Goal: Task Accomplishment & Management: Manage account settings

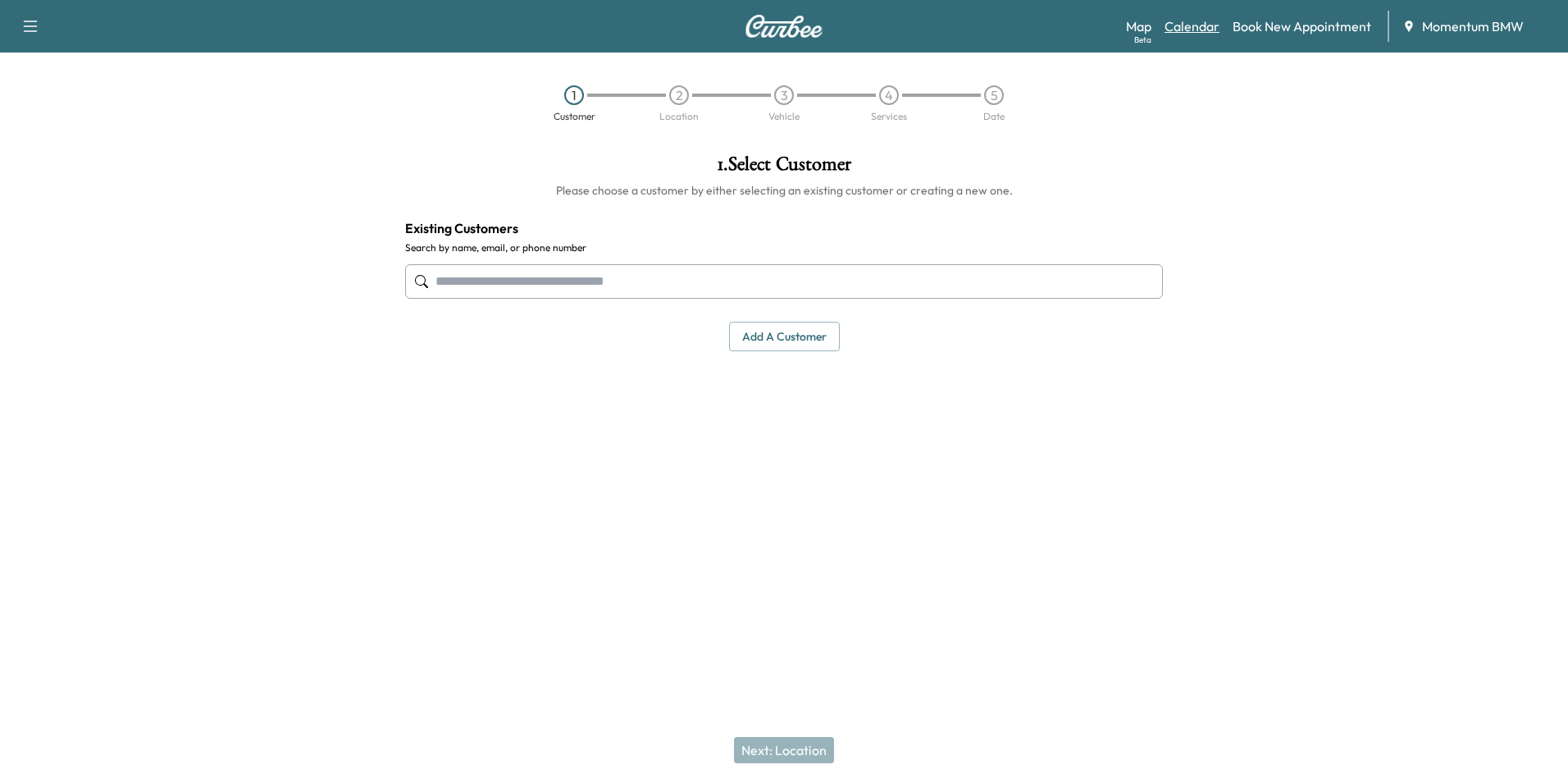
click at [1193, 24] on link "Calendar" at bounding box center [1192, 26] width 55 height 20
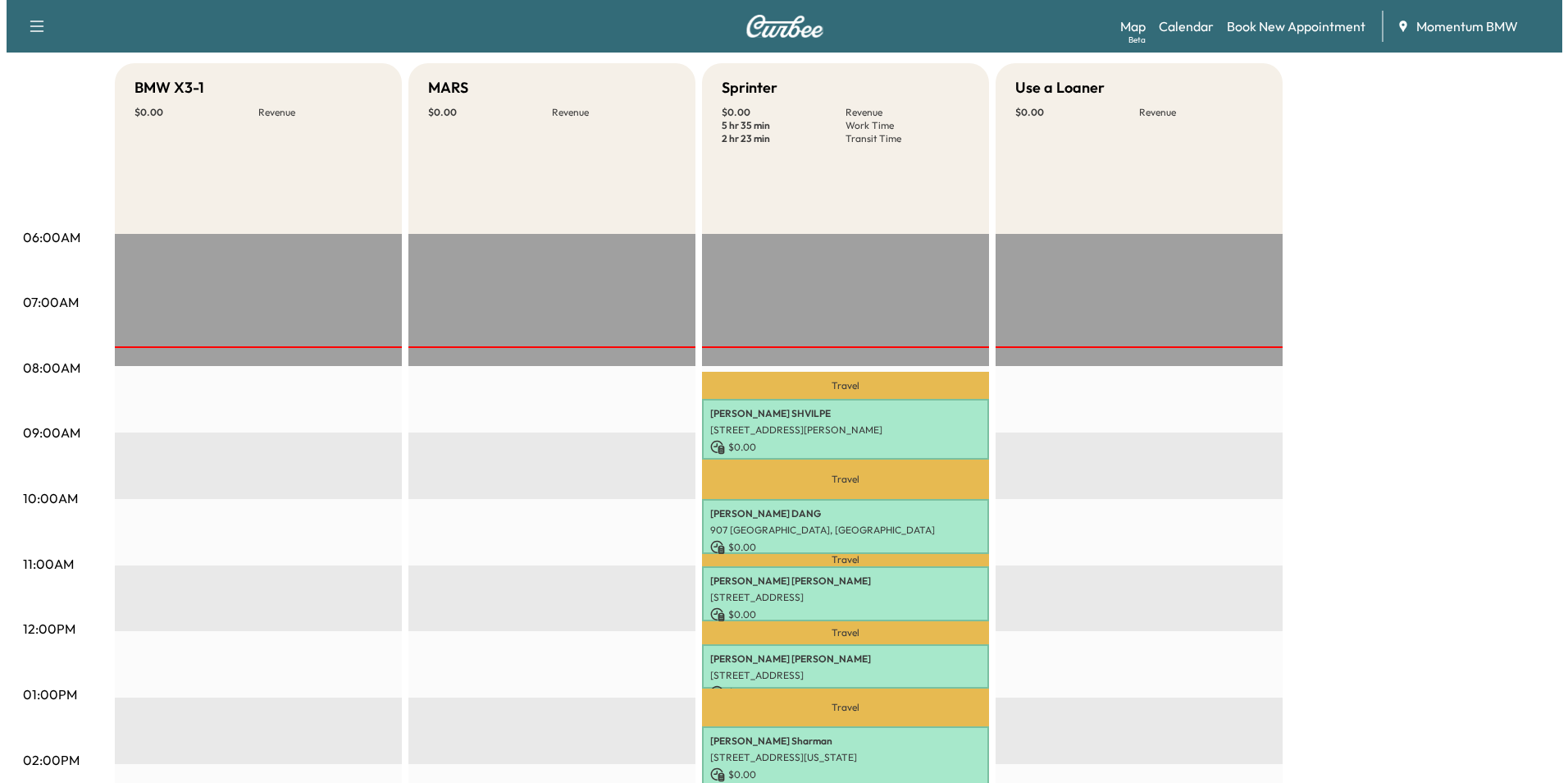
scroll to position [164, 0]
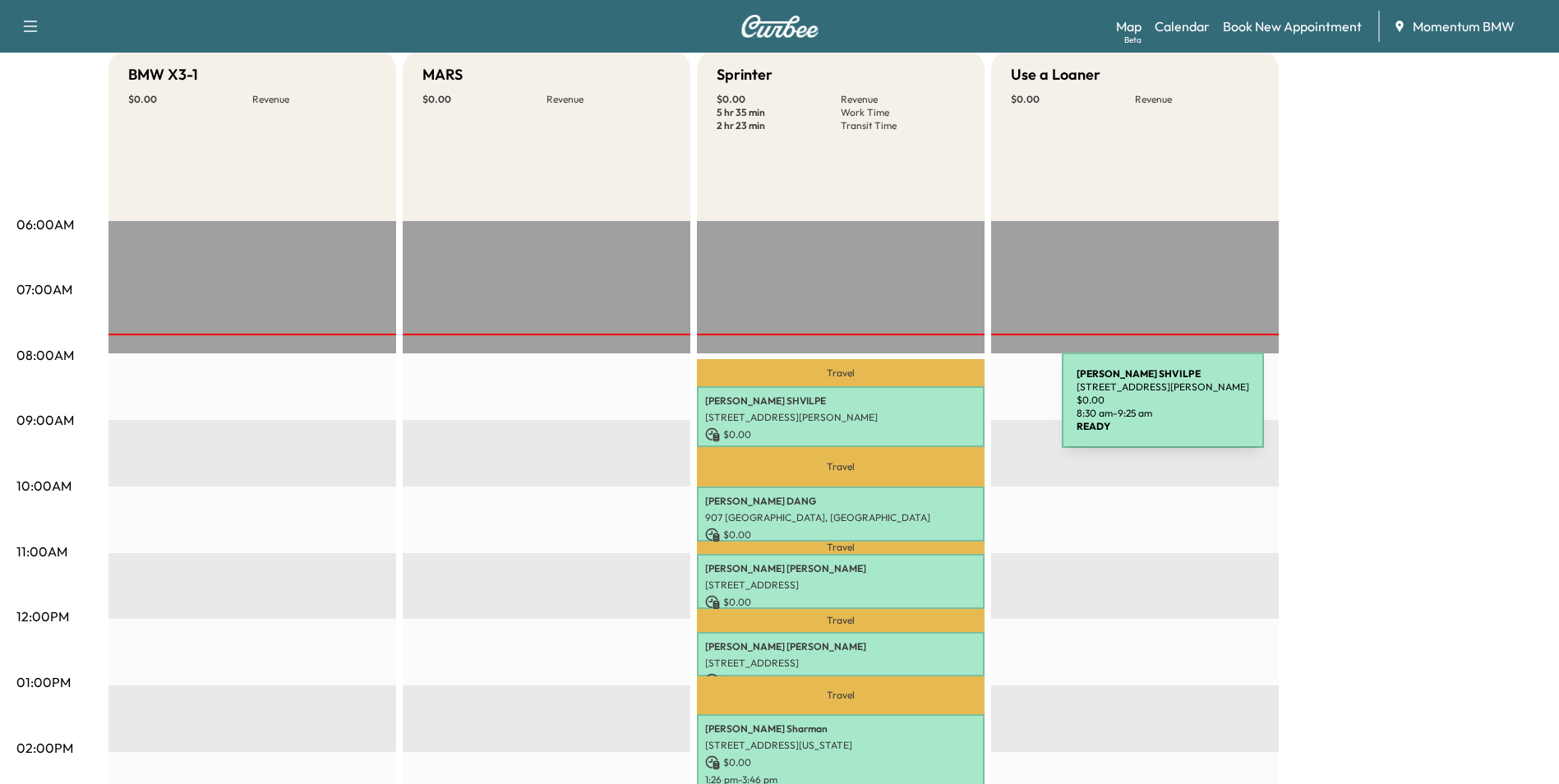
click at [939, 411] on p "[STREET_ADDRESS][PERSON_NAME]" at bounding box center [840, 417] width 272 height 13
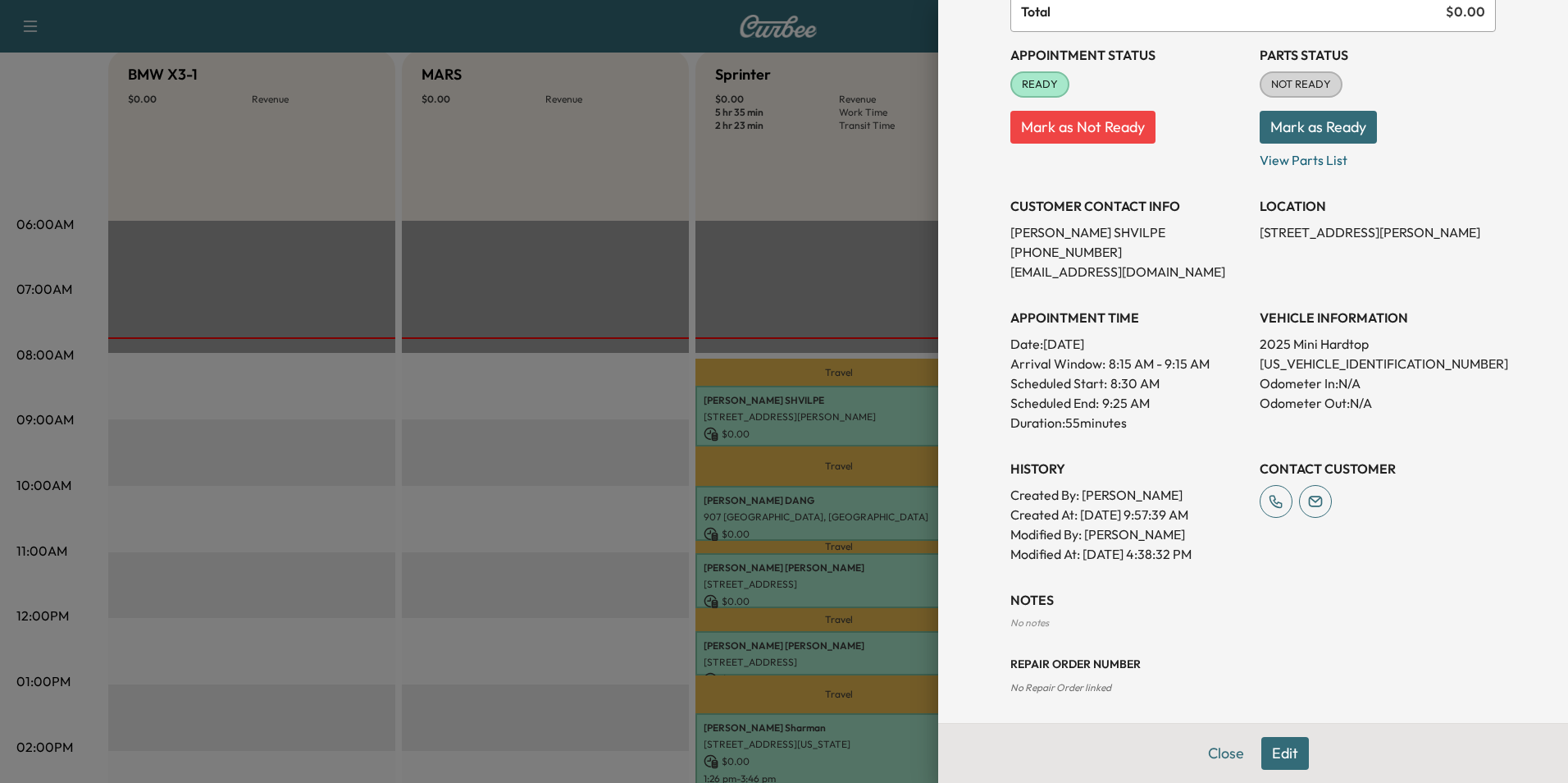
scroll to position [186, 0]
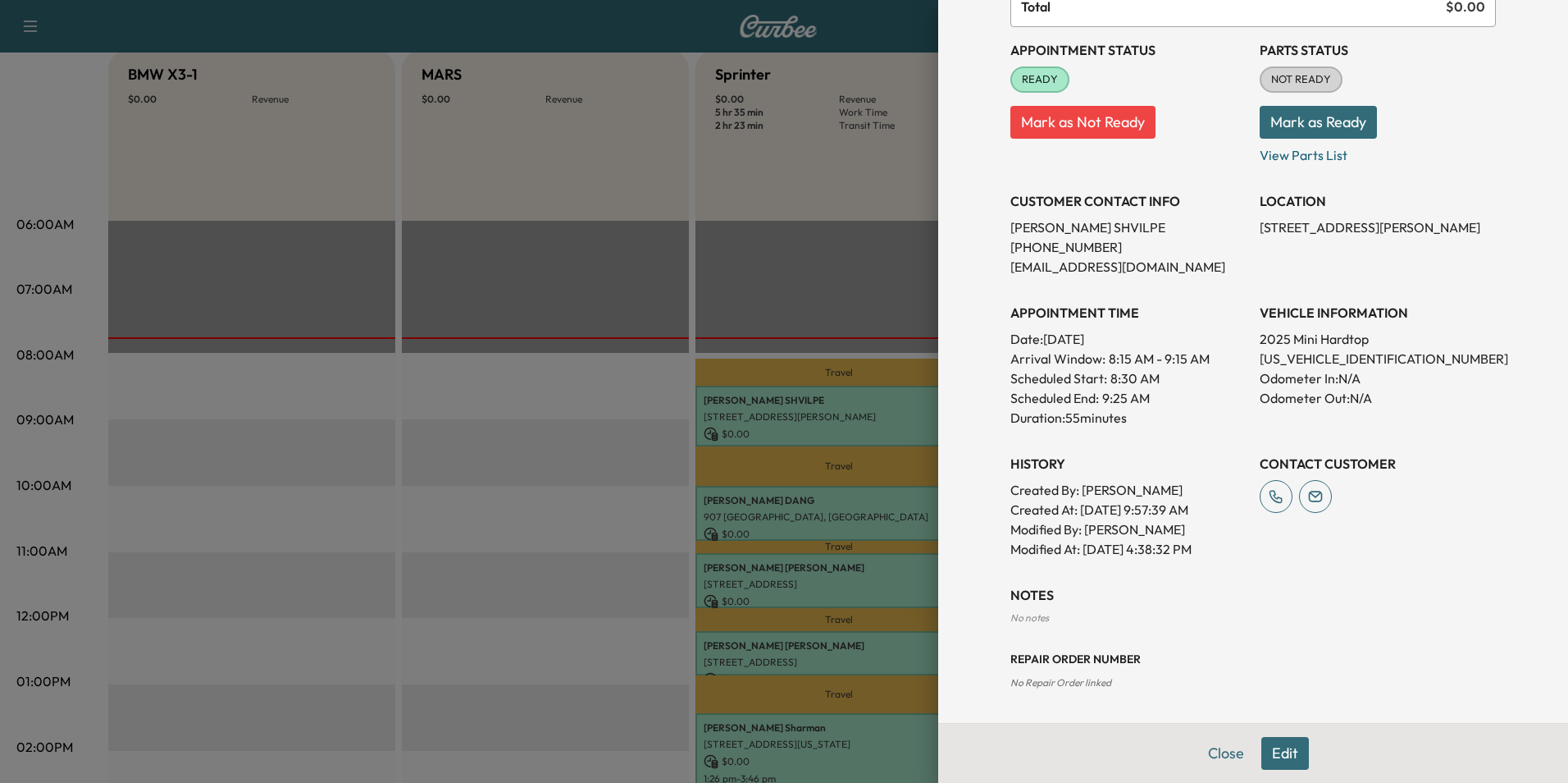
click at [1265, 760] on button "Edit" at bounding box center [1285, 753] width 48 height 32
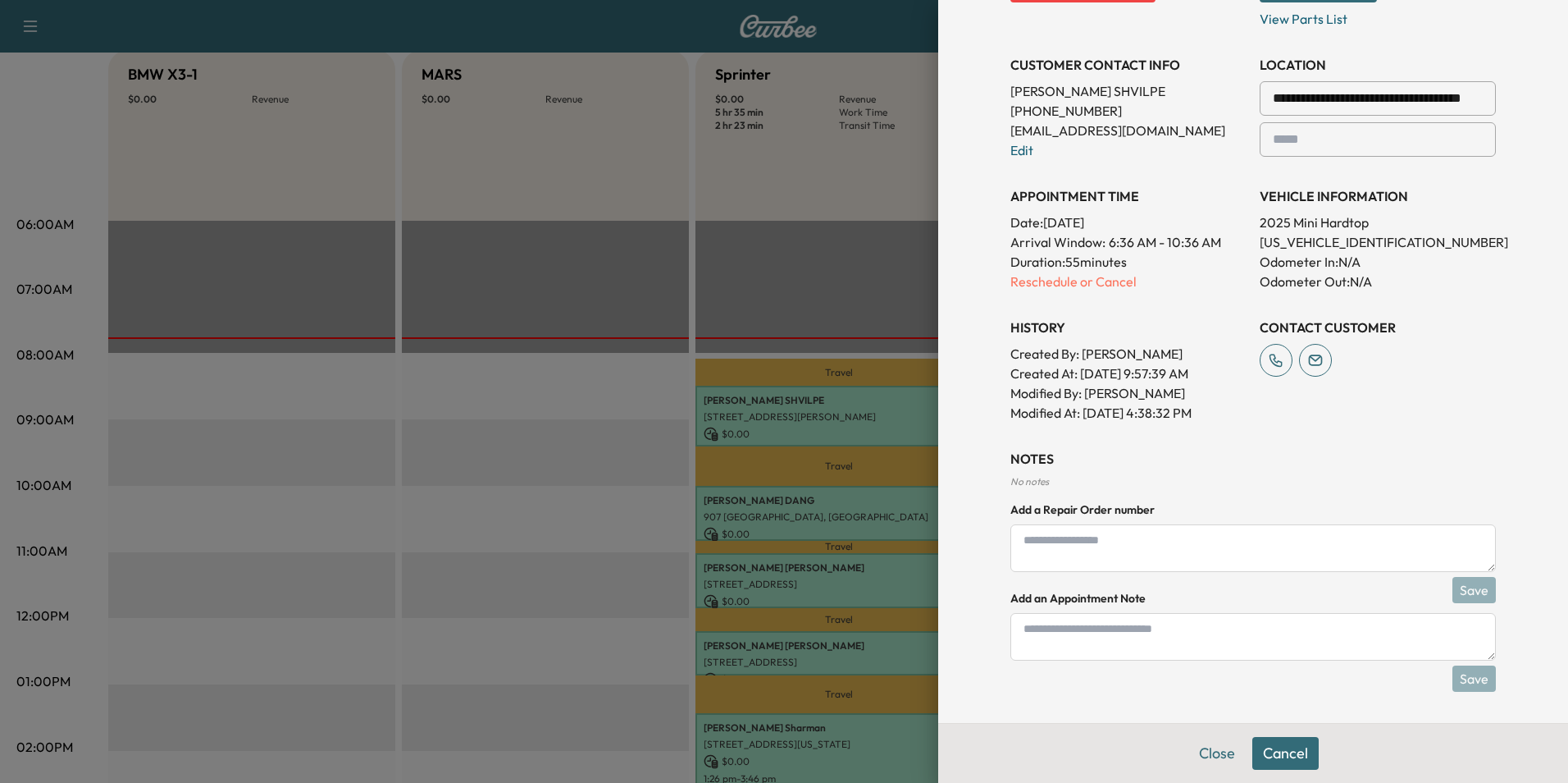
scroll to position [358, 0]
drag, startPoint x: 1196, startPoint y: 640, endPoint x: 1221, endPoint y: 652, distance: 27.7
click at [1197, 640] on textarea at bounding box center [1253, 635] width 485 height 48
type textarea "******"
click at [1465, 670] on button "Save" at bounding box center [1475, 676] width 44 height 27
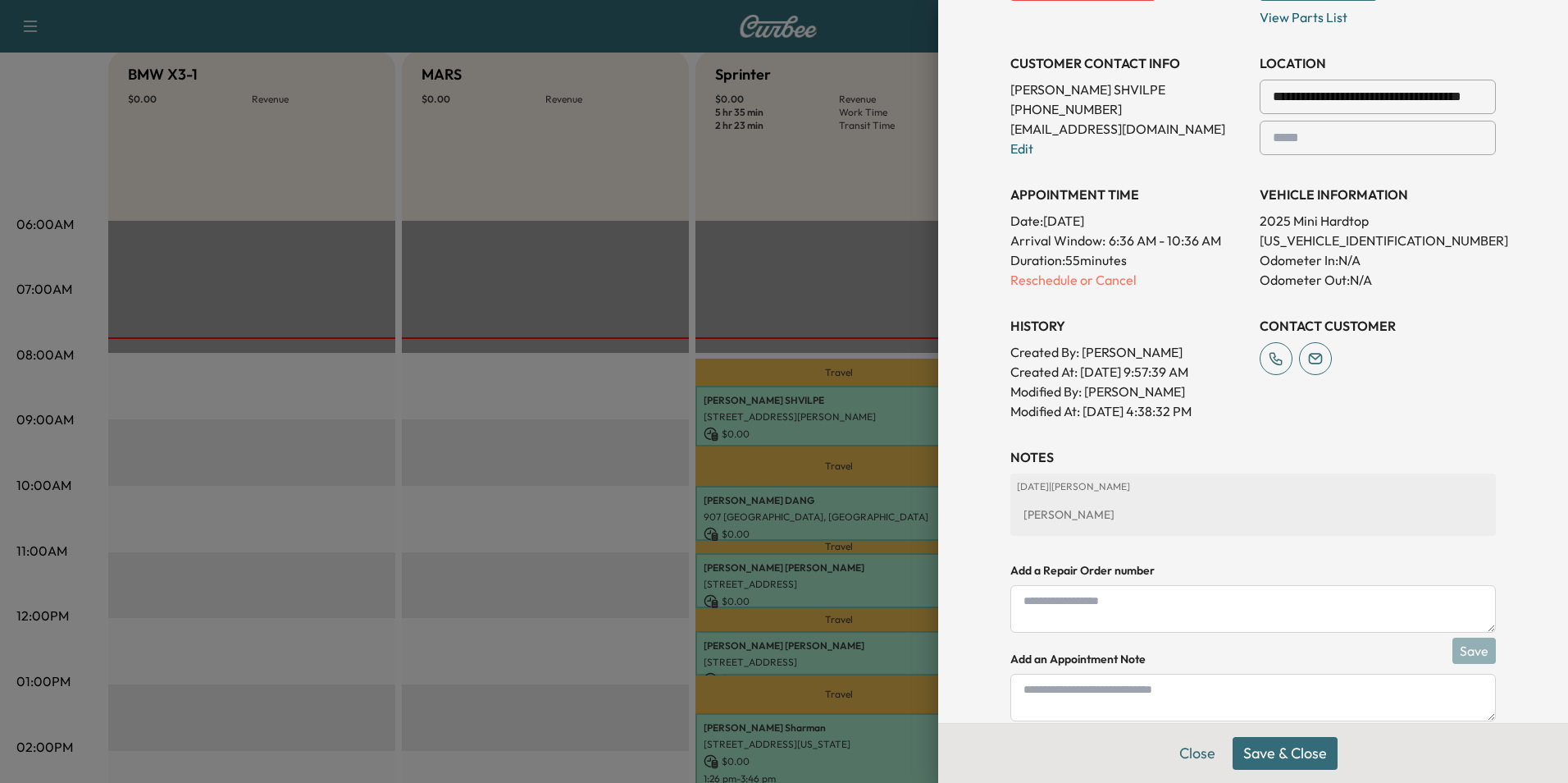
click at [1297, 755] on button "Save & Close" at bounding box center [1285, 753] width 105 height 32
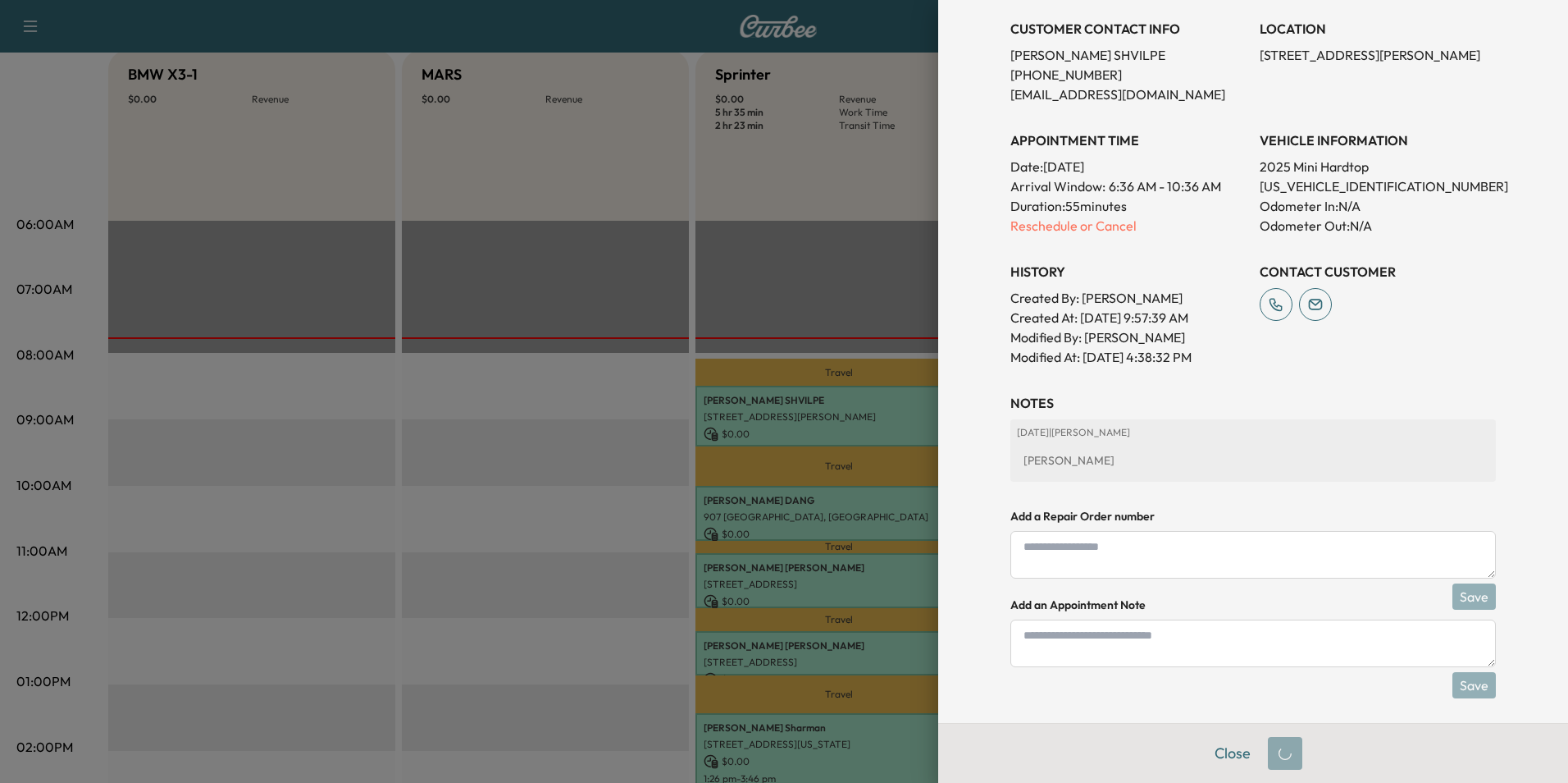
scroll to position [323, 0]
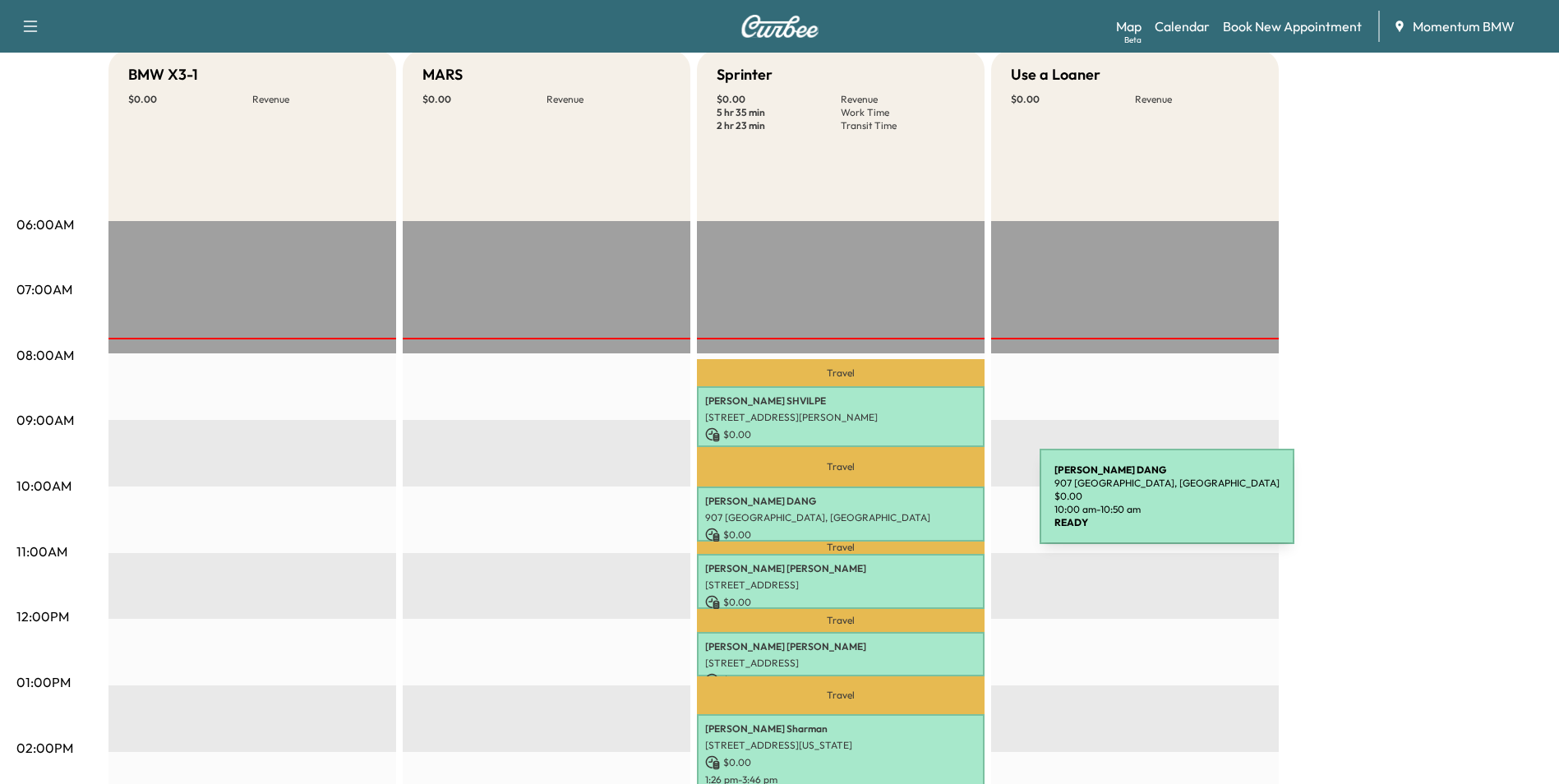
click at [916, 506] on div "[PERSON_NAME] 907 [GEOGRAPHIC_DATA], [GEOGRAPHIC_DATA] $ 0.00 10:00 am - 10:50 …" at bounding box center [840, 513] width 288 height 55
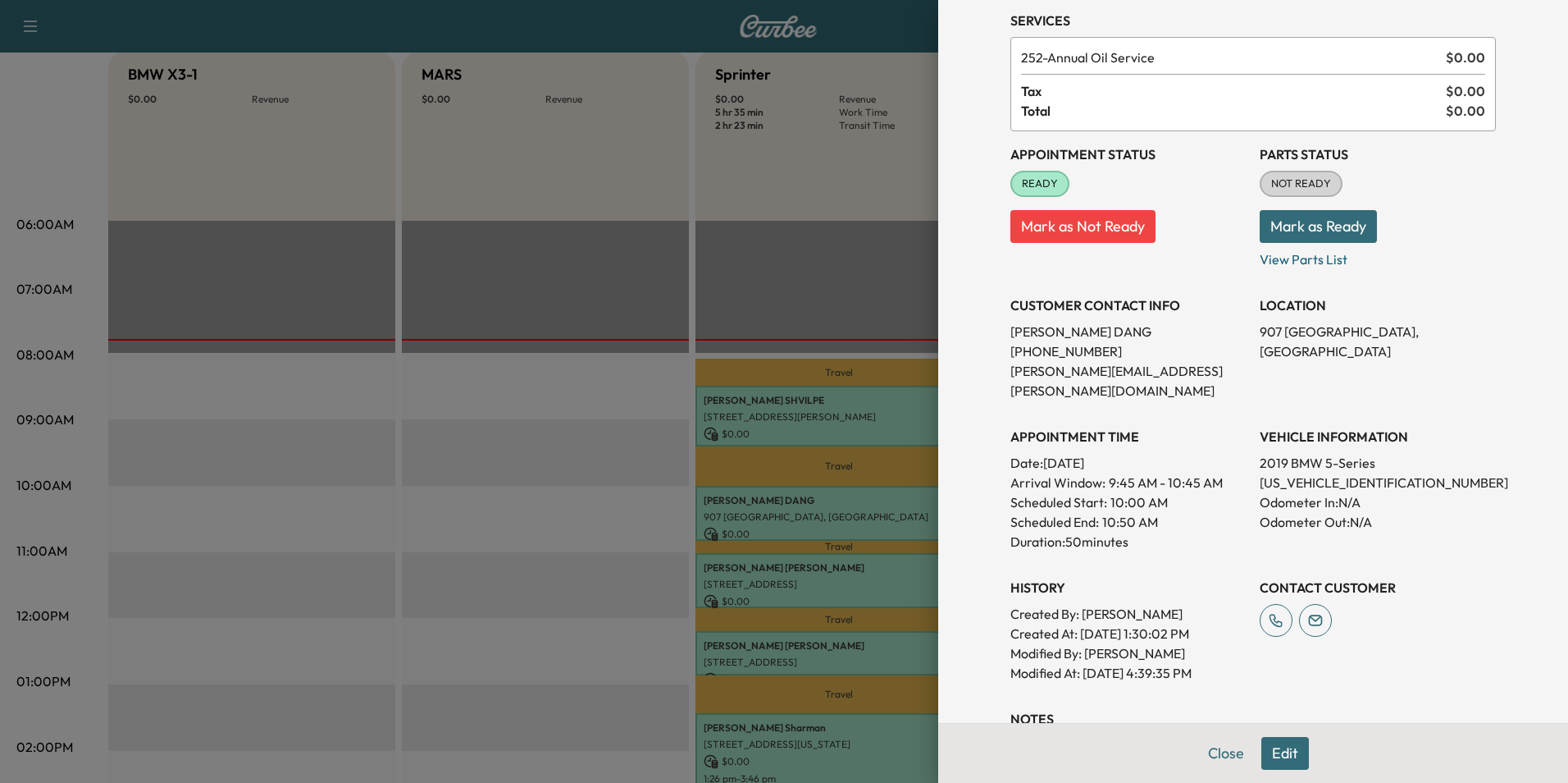
scroll to position [228, 0]
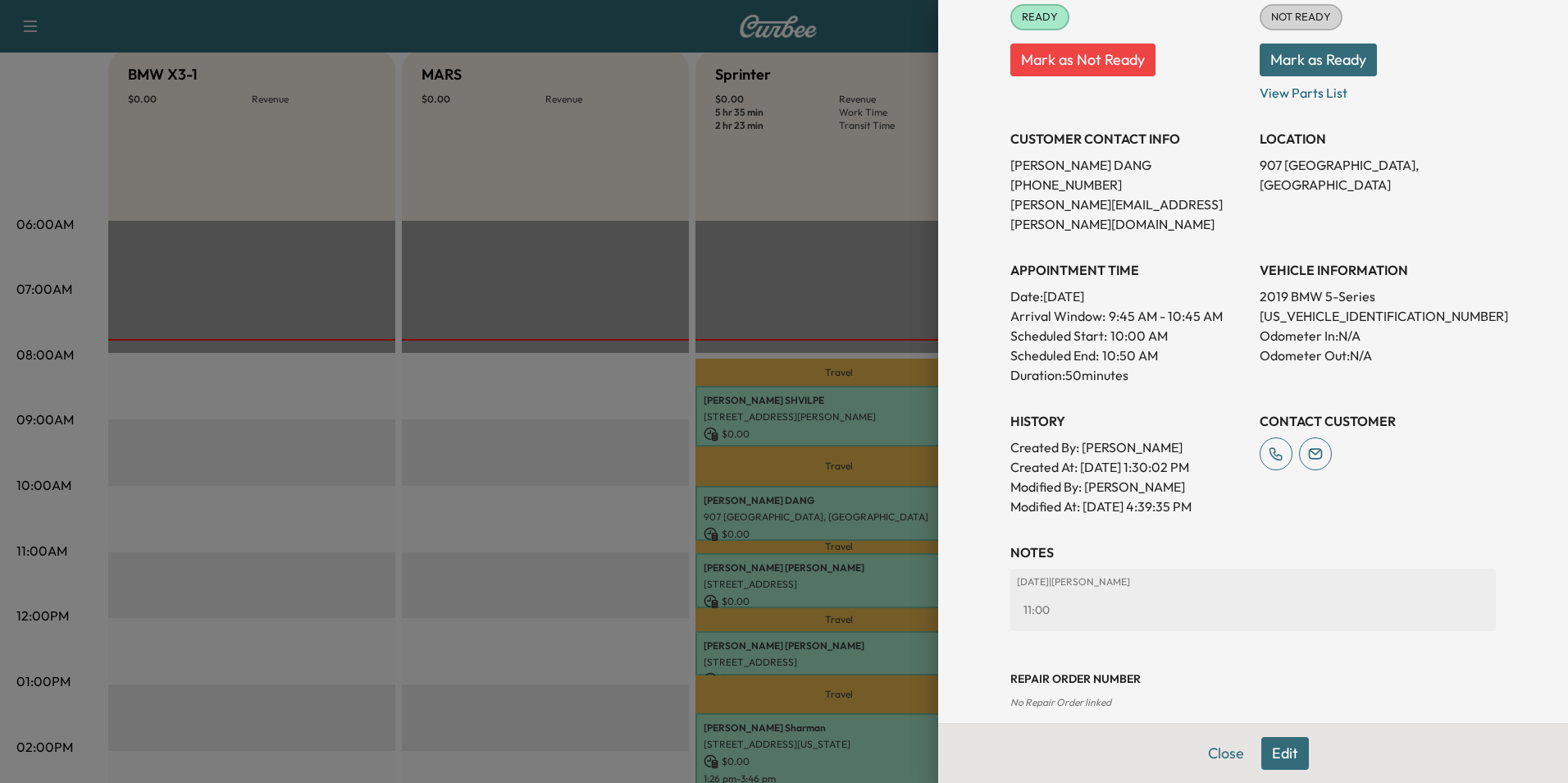
click at [1278, 753] on button "Edit" at bounding box center [1285, 753] width 48 height 32
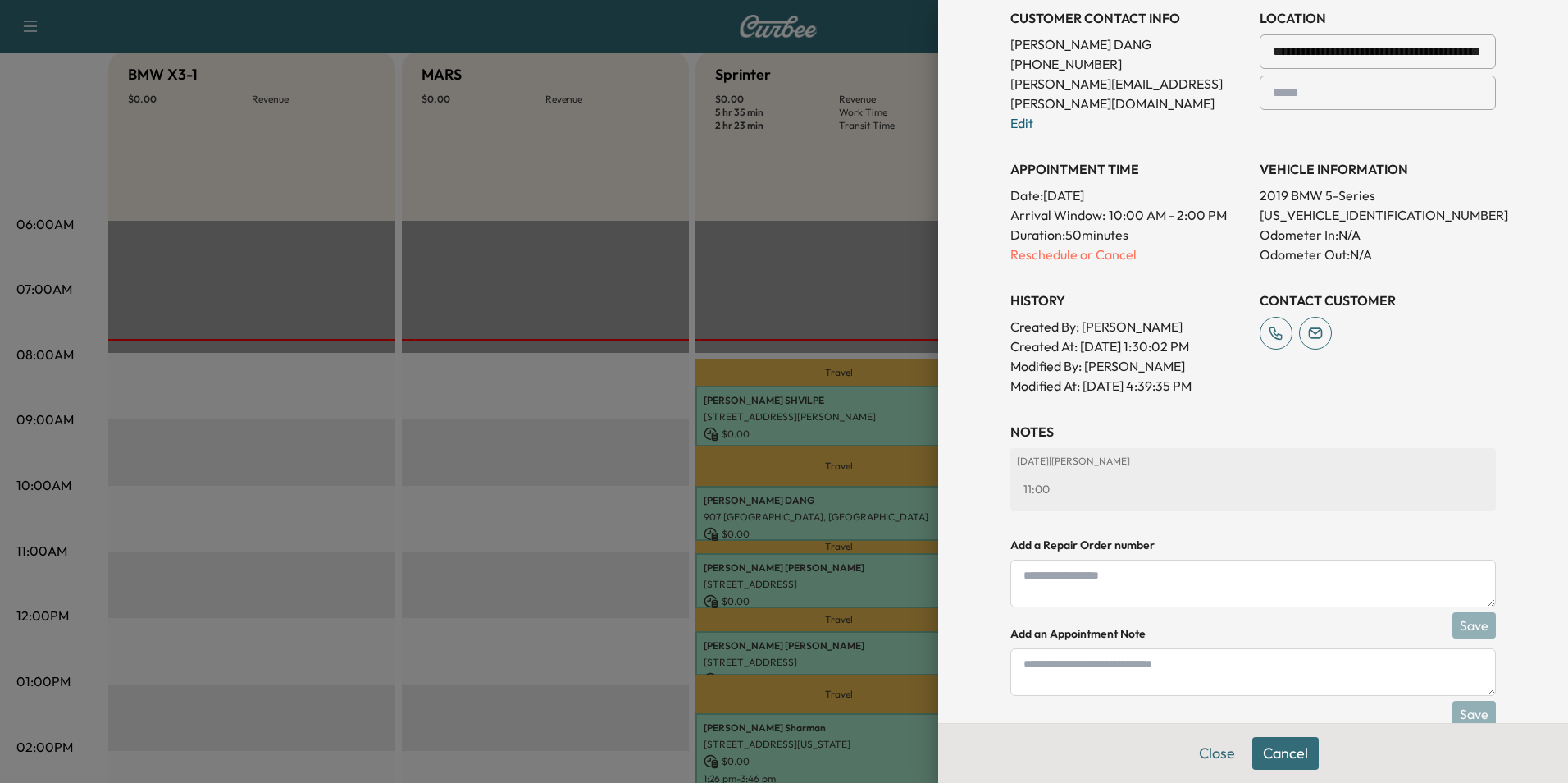
scroll to position [401, 0]
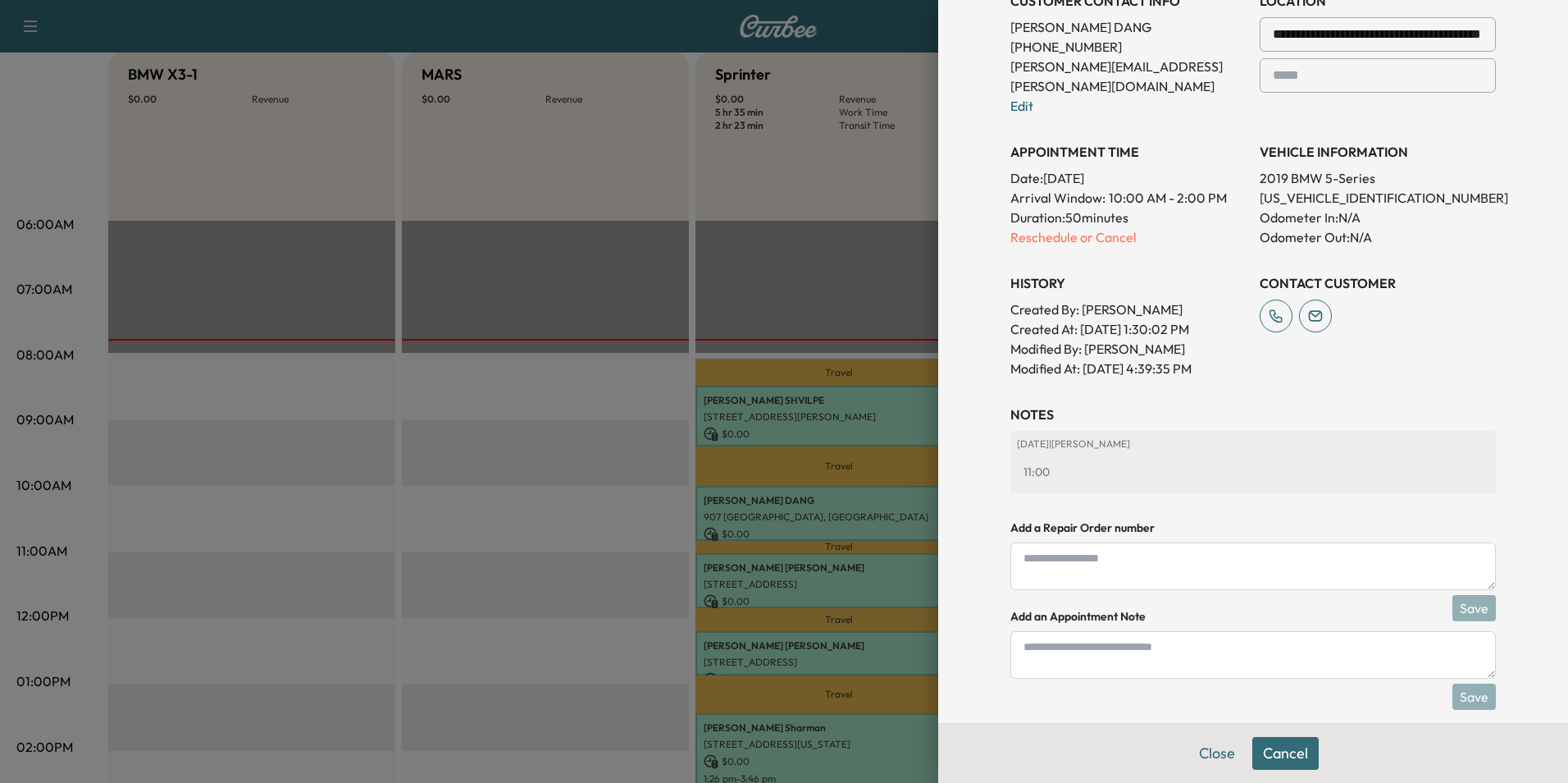
click at [1099, 549] on textarea at bounding box center [1253, 566] width 485 height 48
click at [1110, 643] on textarea at bounding box center [1253, 655] width 485 height 48
type textarea "******"
click at [1472, 683] on button "Save" at bounding box center [1475, 696] width 44 height 27
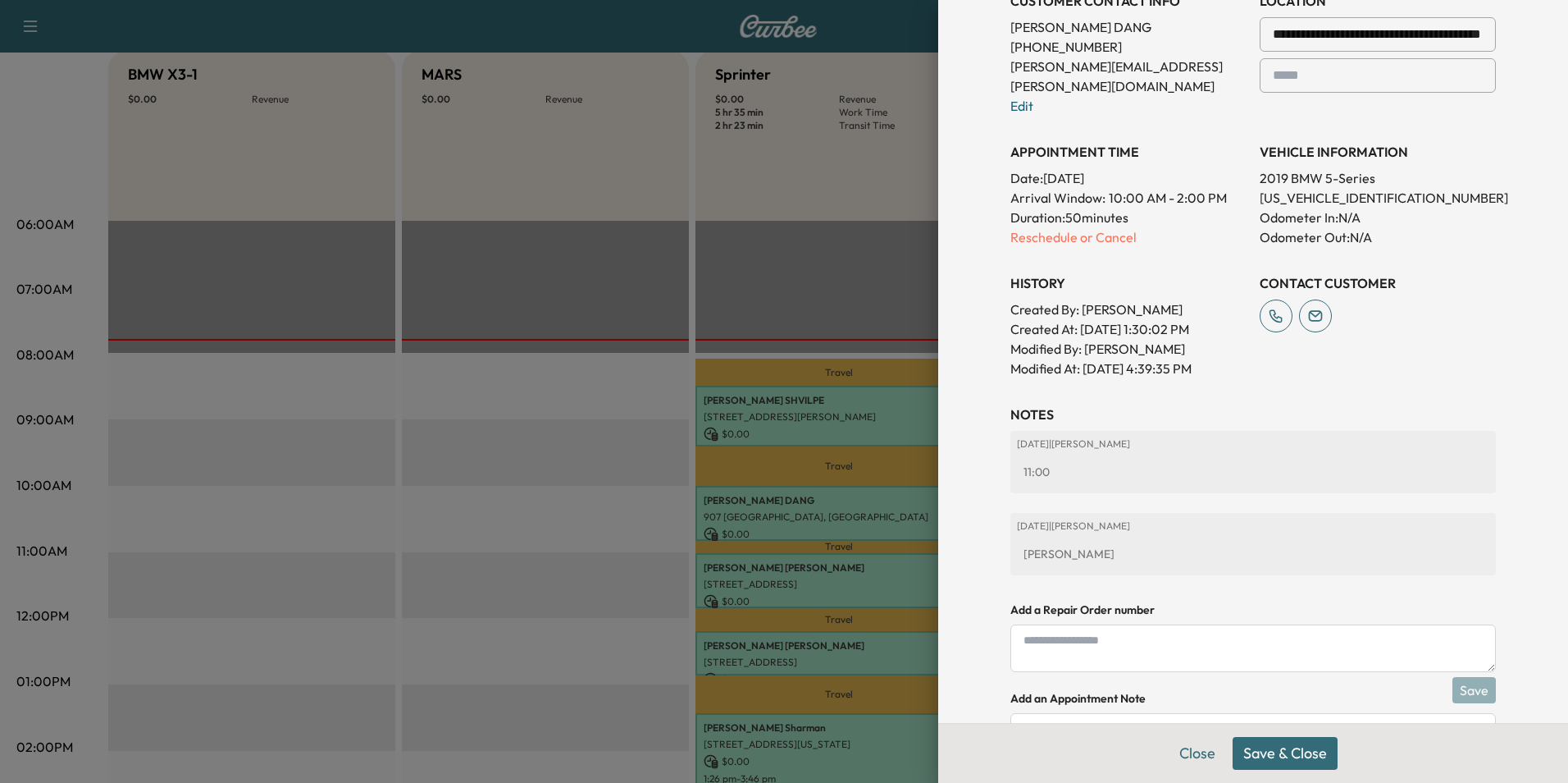
click at [1286, 749] on button "Save & Close" at bounding box center [1285, 753] width 105 height 32
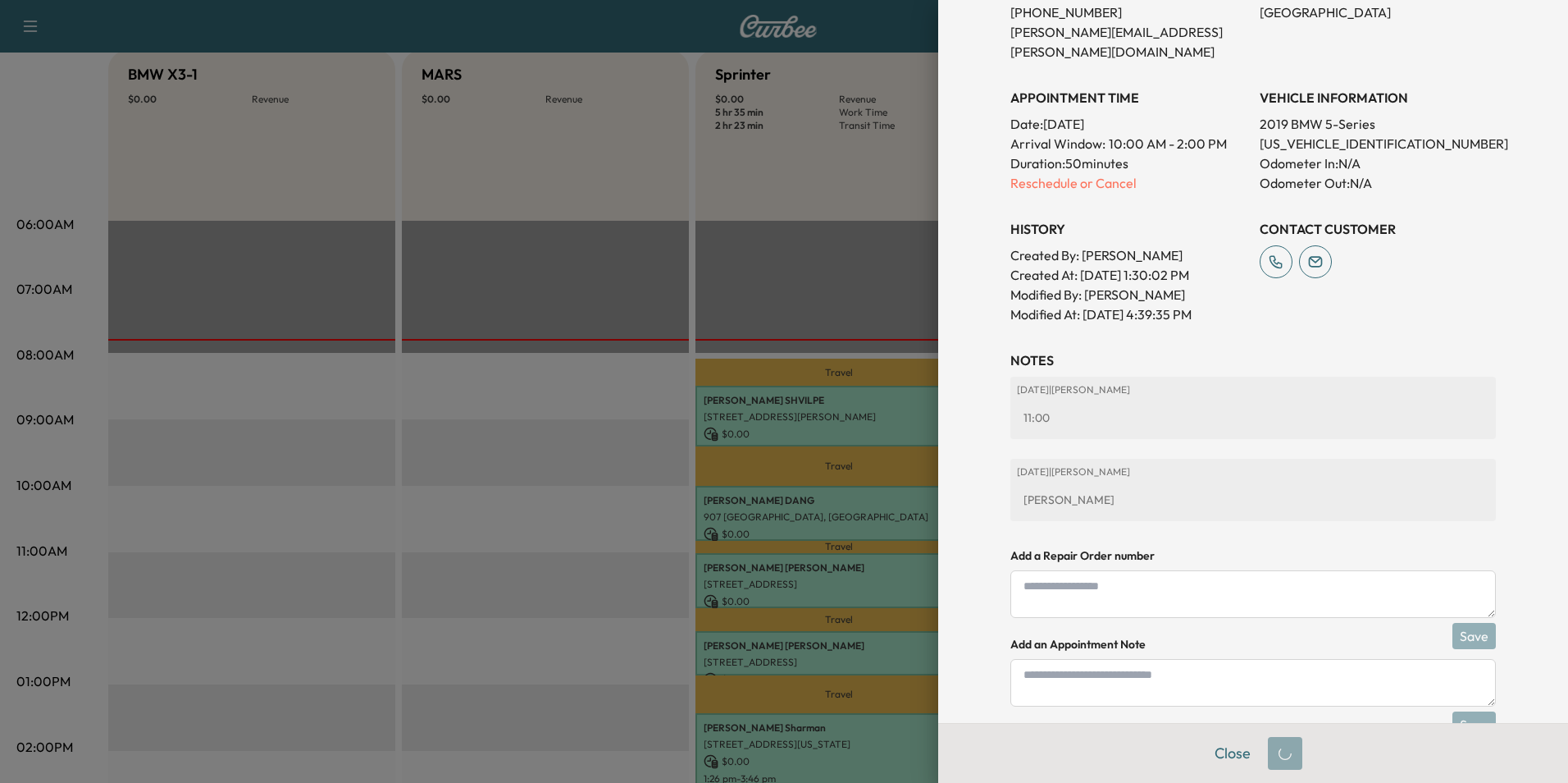
scroll to position [366, 0]
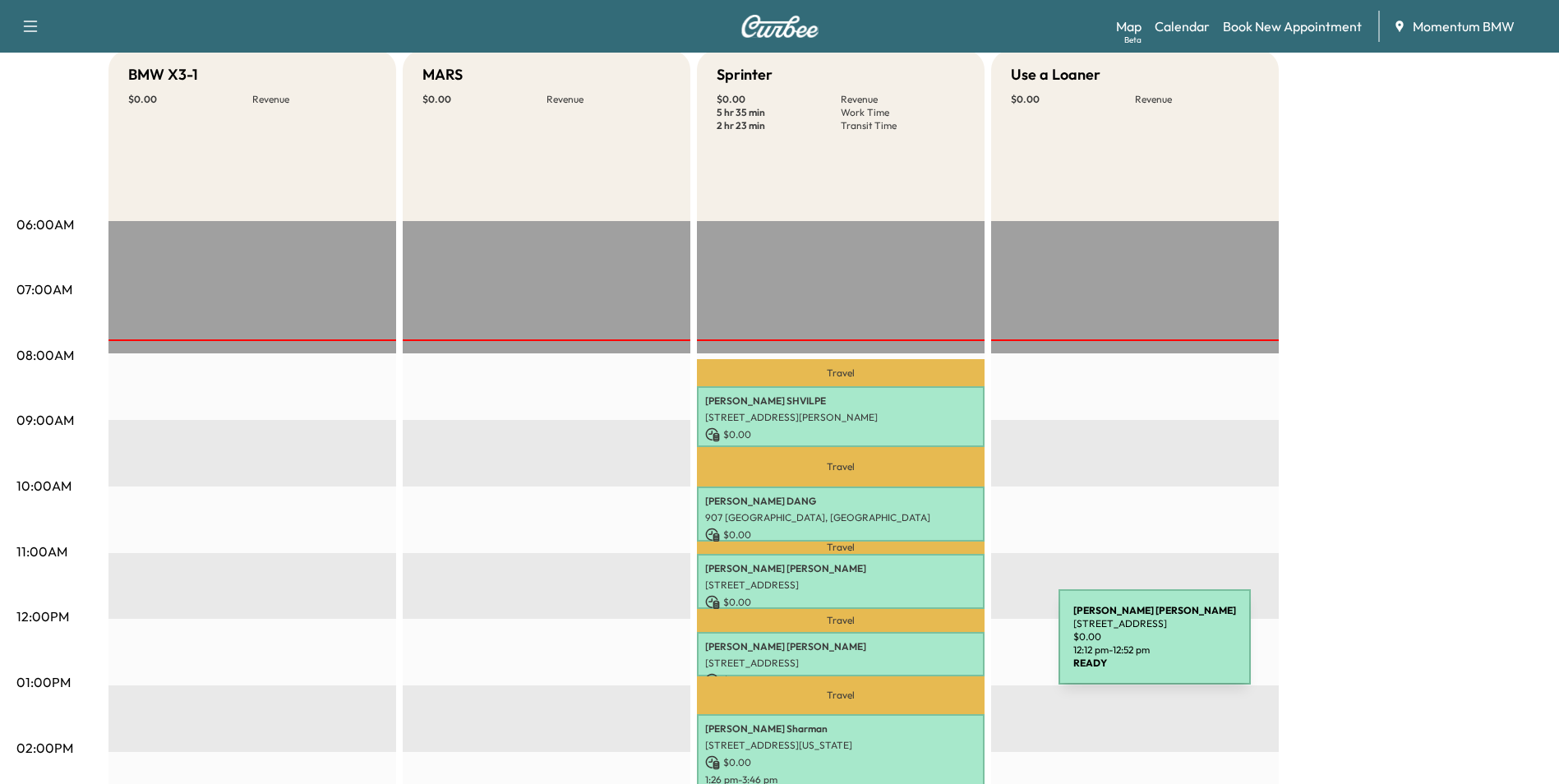
click at [935, 647] on p "[PERSON_NAME]" at bounding box center [840, 647] width 272 height 13
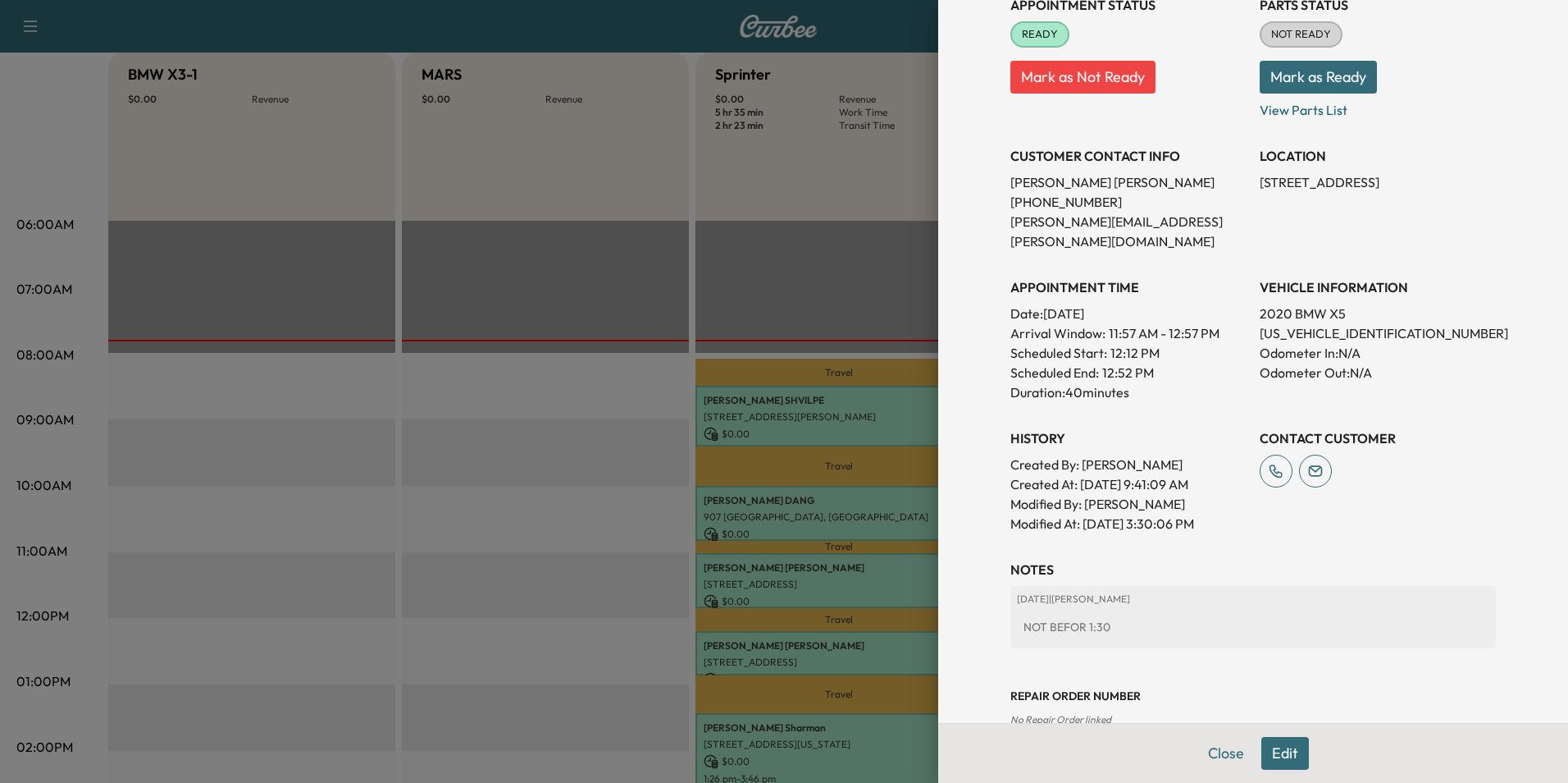
scroll to position [228, 0]
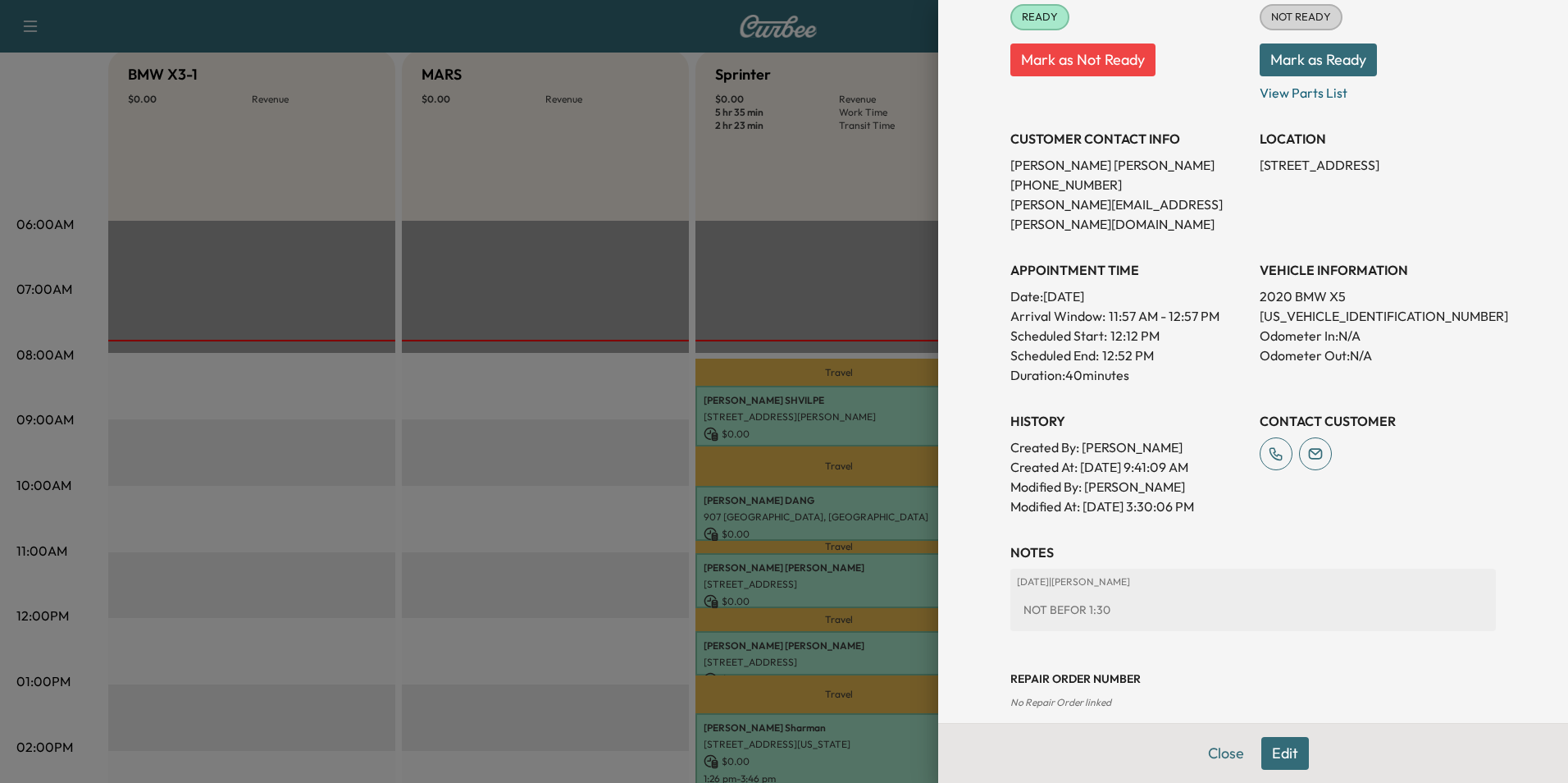
click at [1274, 747] on button "Edit" at bounding box center [1285, 753] width 48 height 32
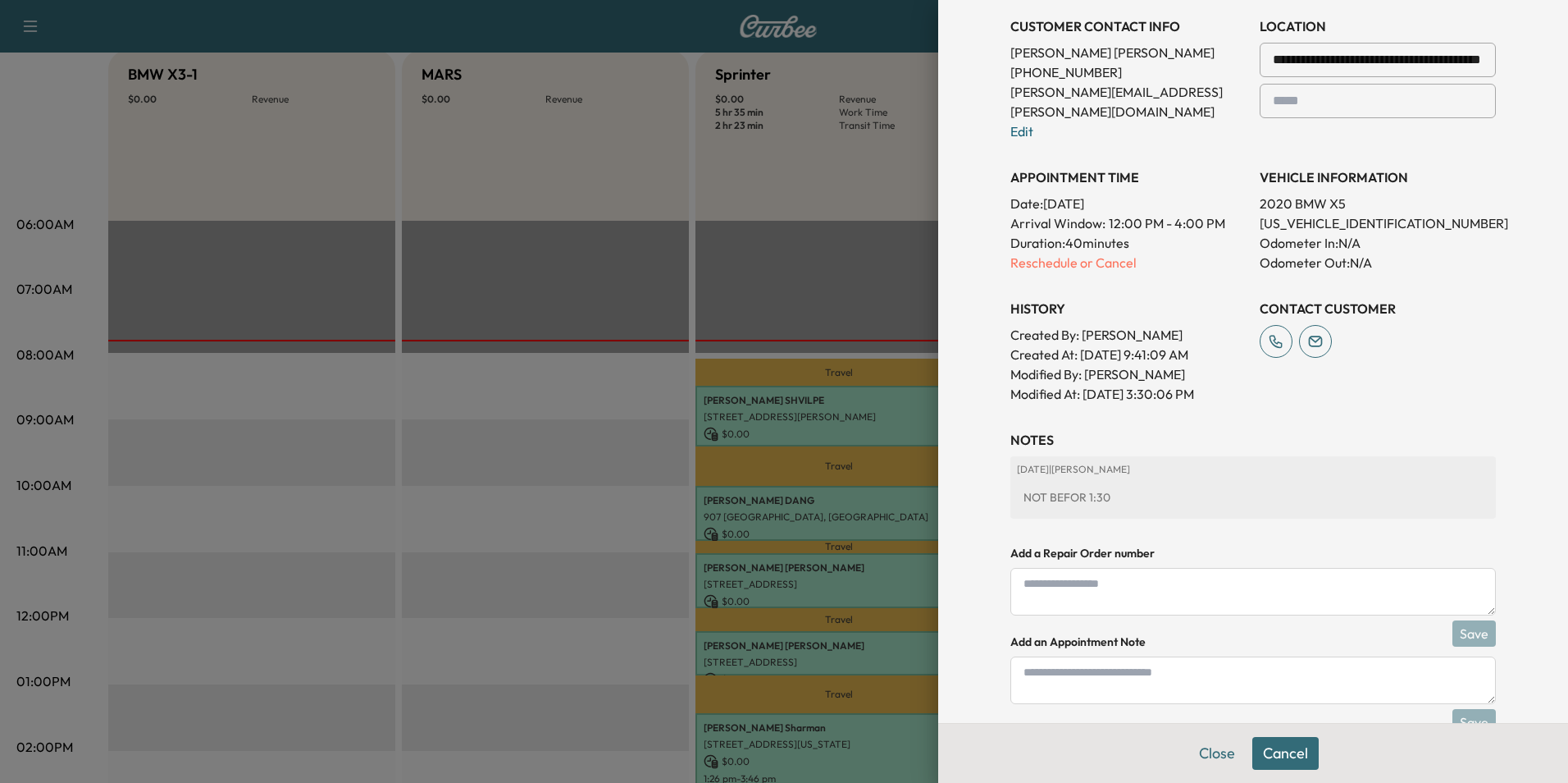
scroll to position [401, 0]
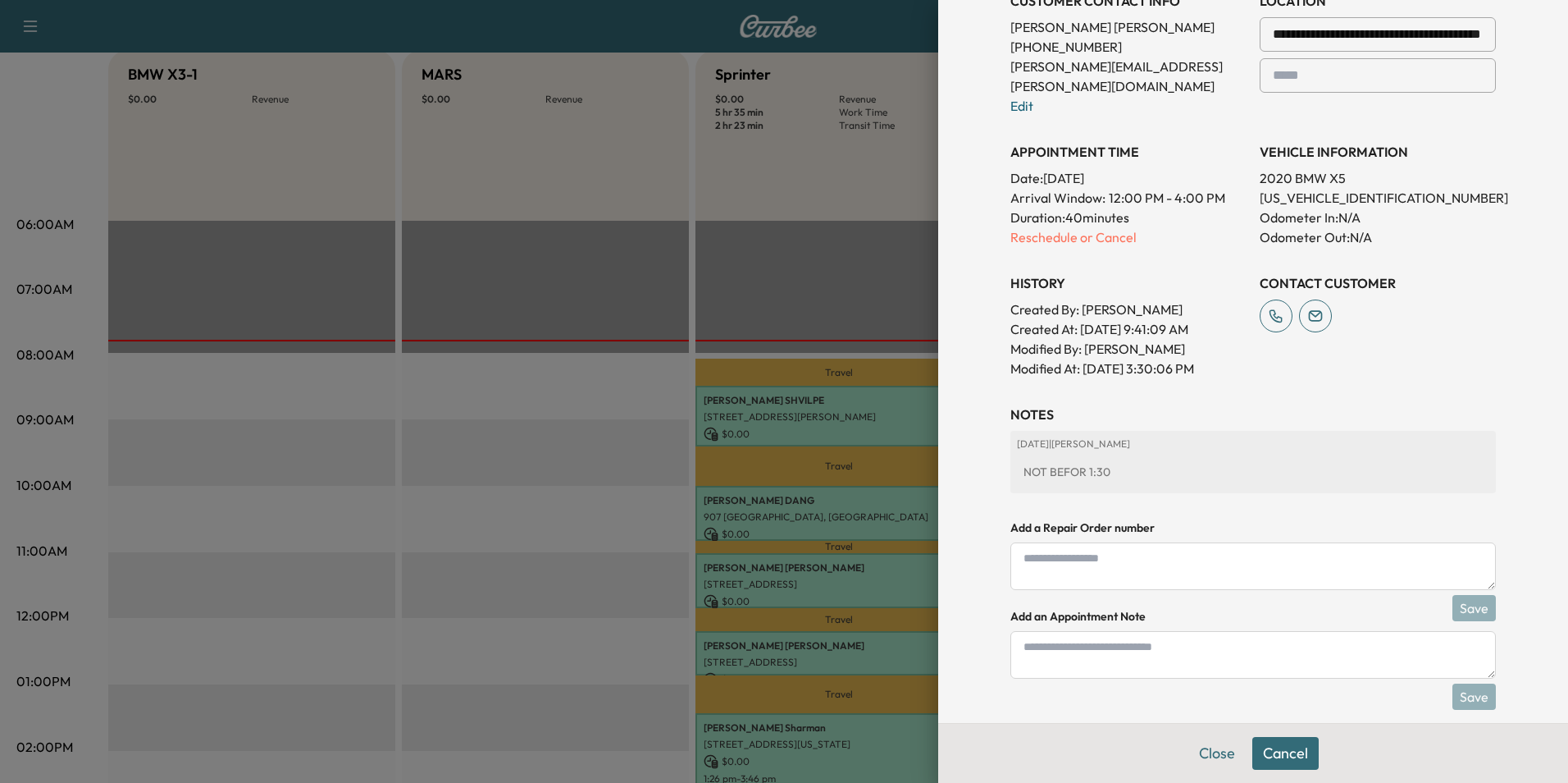
click at [1141, 631] on textarea at bounding box center [1253, 655] width 485 height 48
type textarea "******"
click at [1454, 683] on button "Save" at bounding box center [1475, 696] width 44 height 27
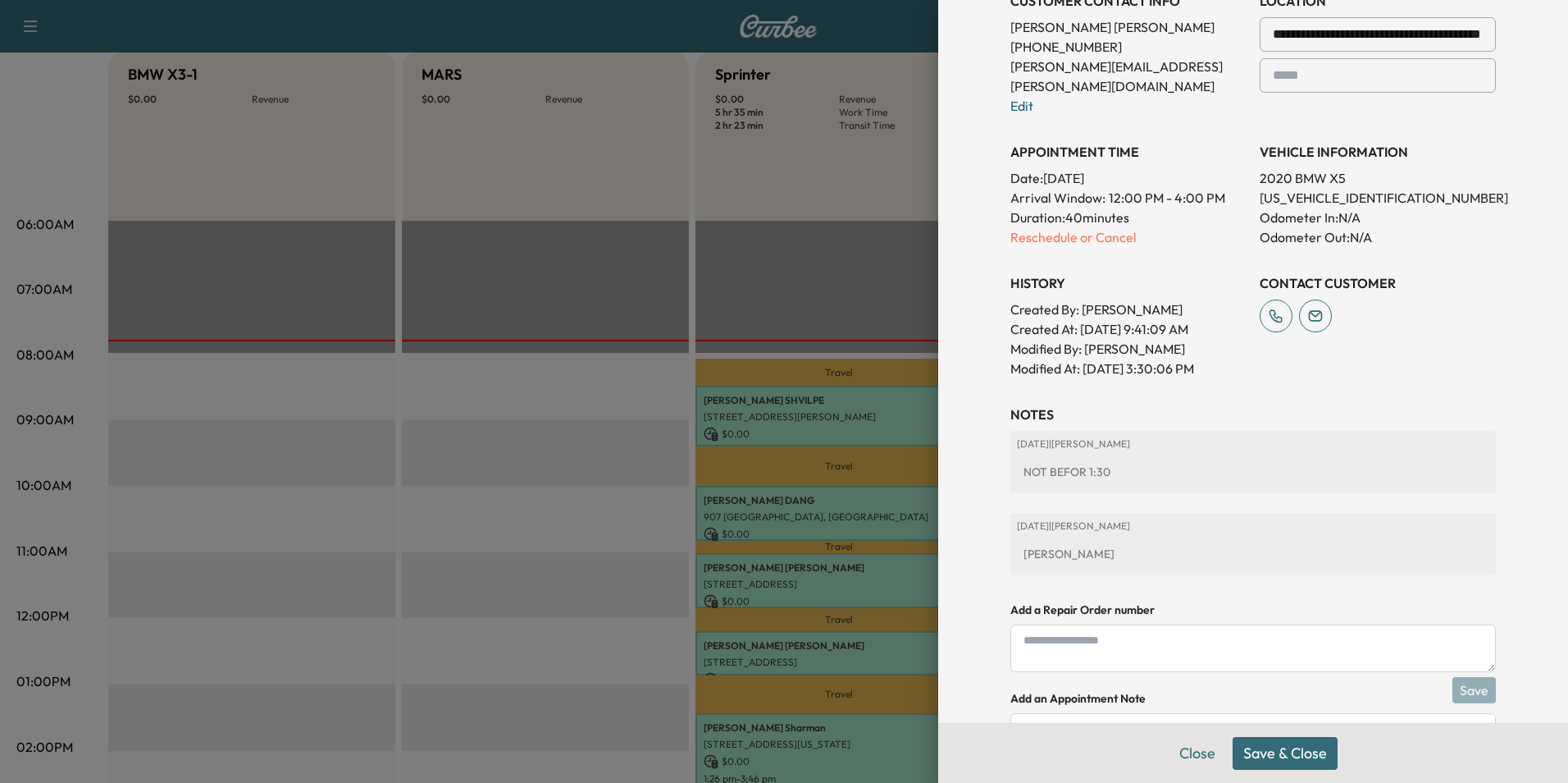
click at [1278, 758] on button "Save & Close" at bounding box center [1285, 753] width 105 height 32
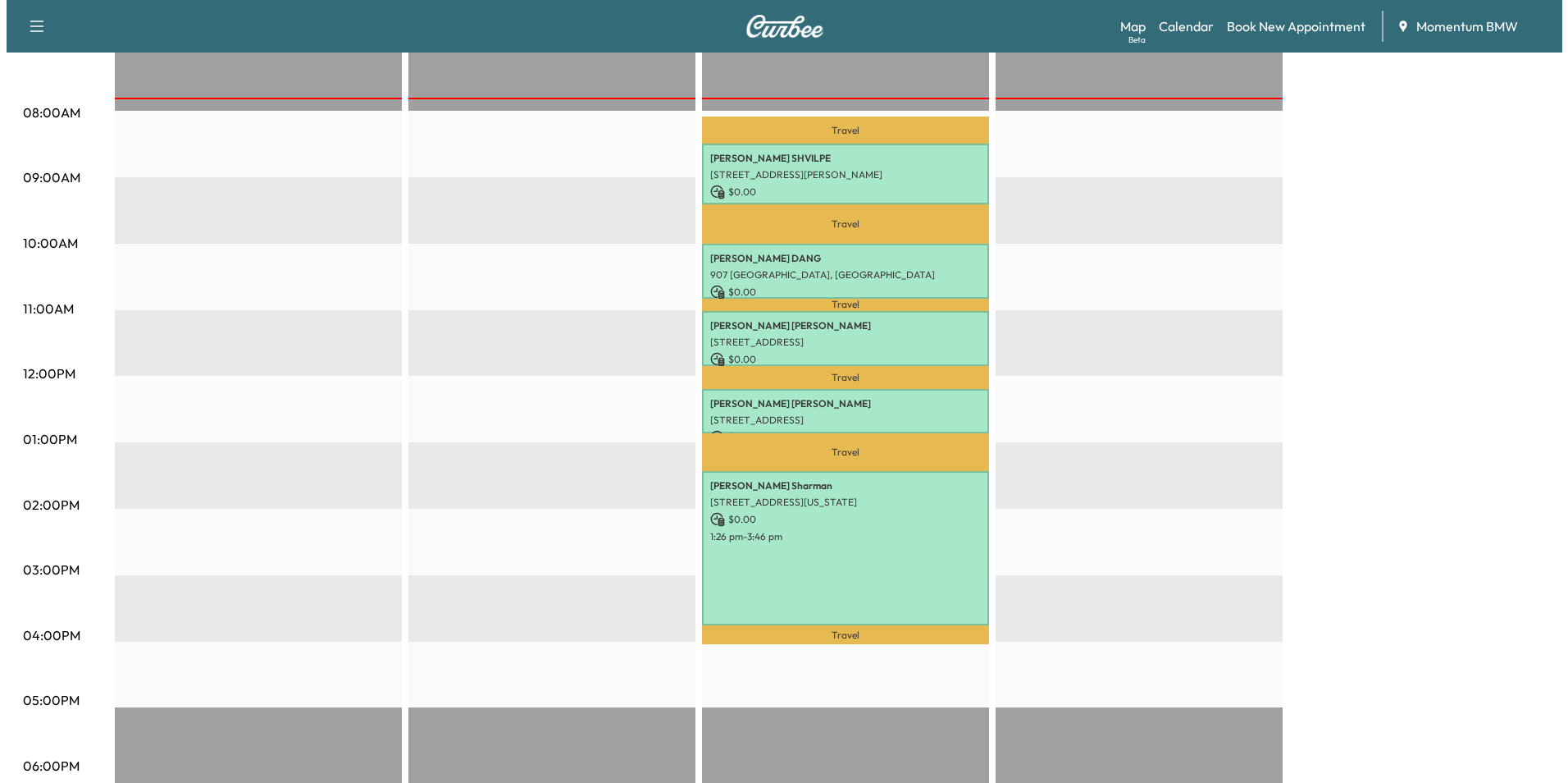
scroll to position [410, 0]
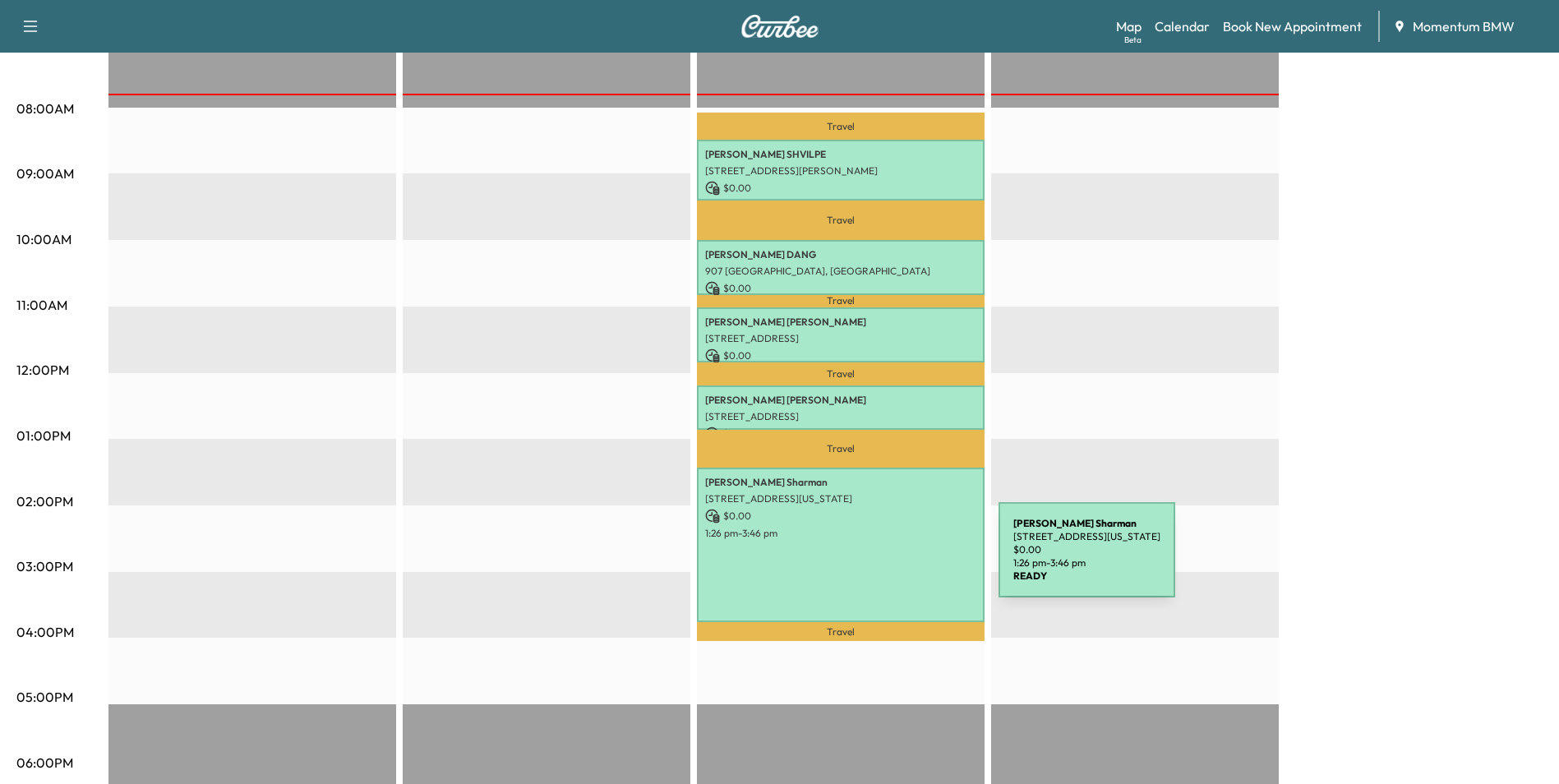
click at [875, 559] on div "[PERSON_NAME] [STREET_ADDRESS][US_STATE] $ 0.00 1:26 pm - 3:46 pm" at bounding box center [840, 545] width 288 height 154
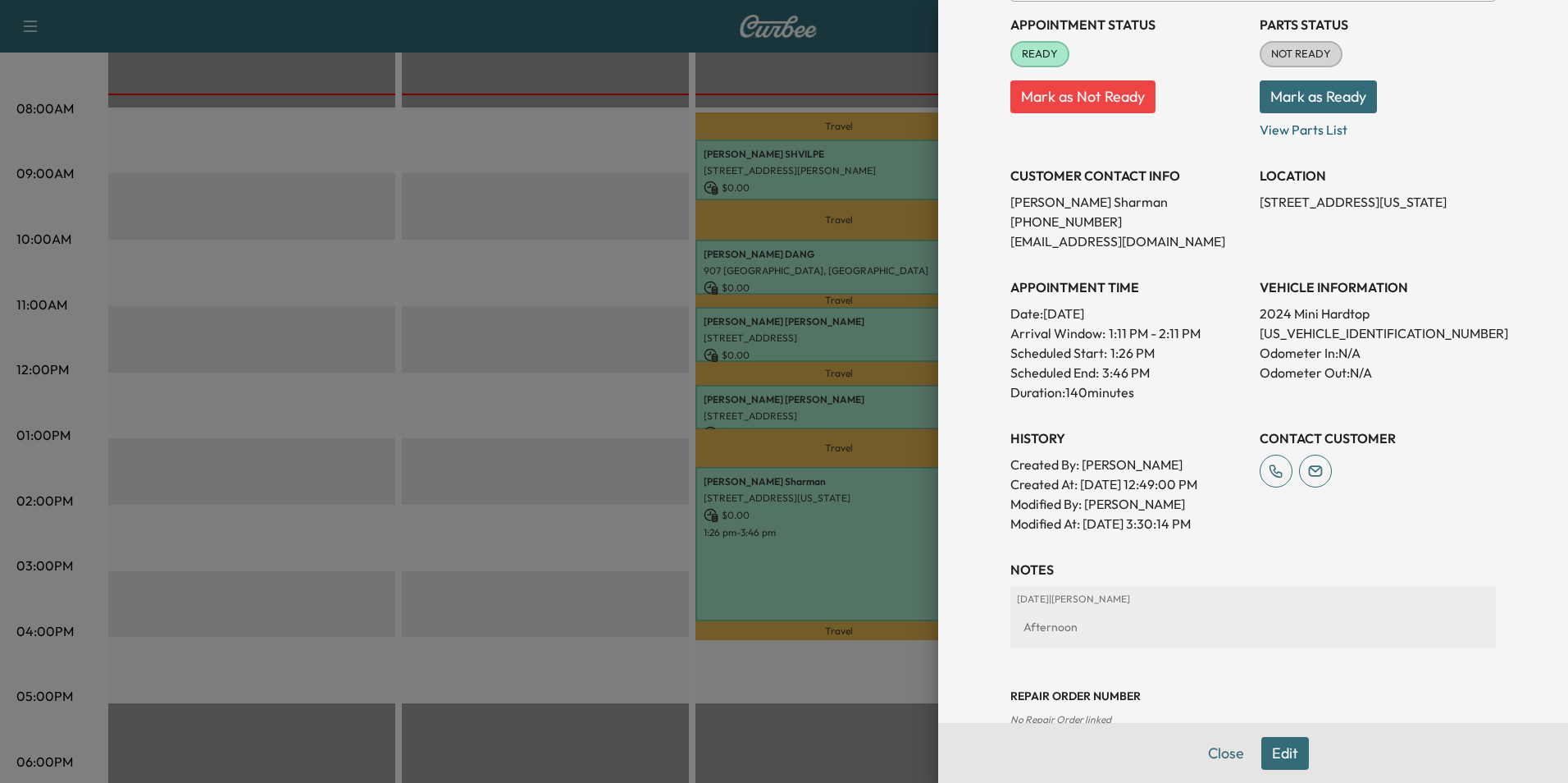
scroll to position [246, 0]
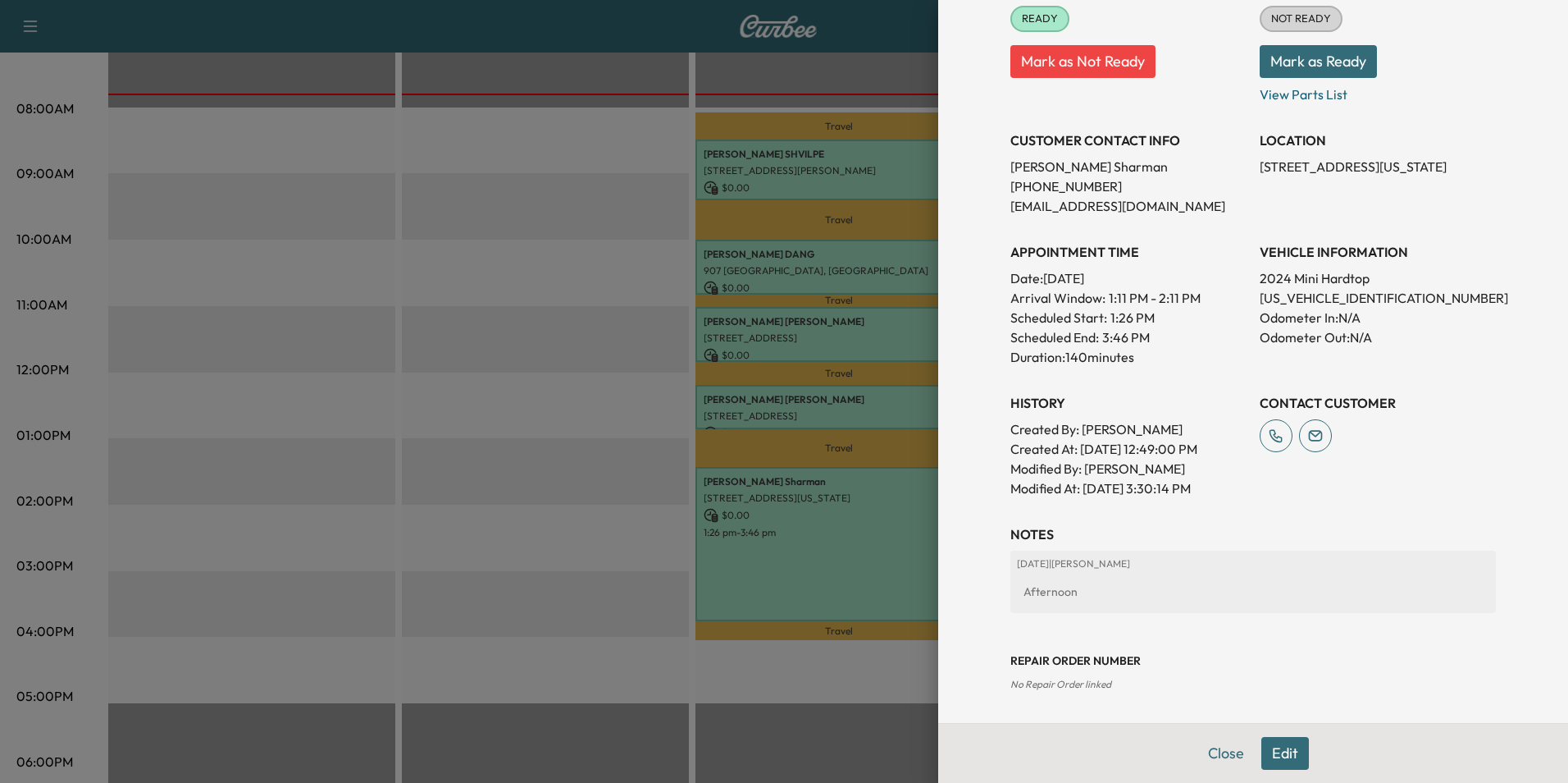
click at [1271, 752] on button "Edit" at bounding box center [1285, 753] width 48 height 32
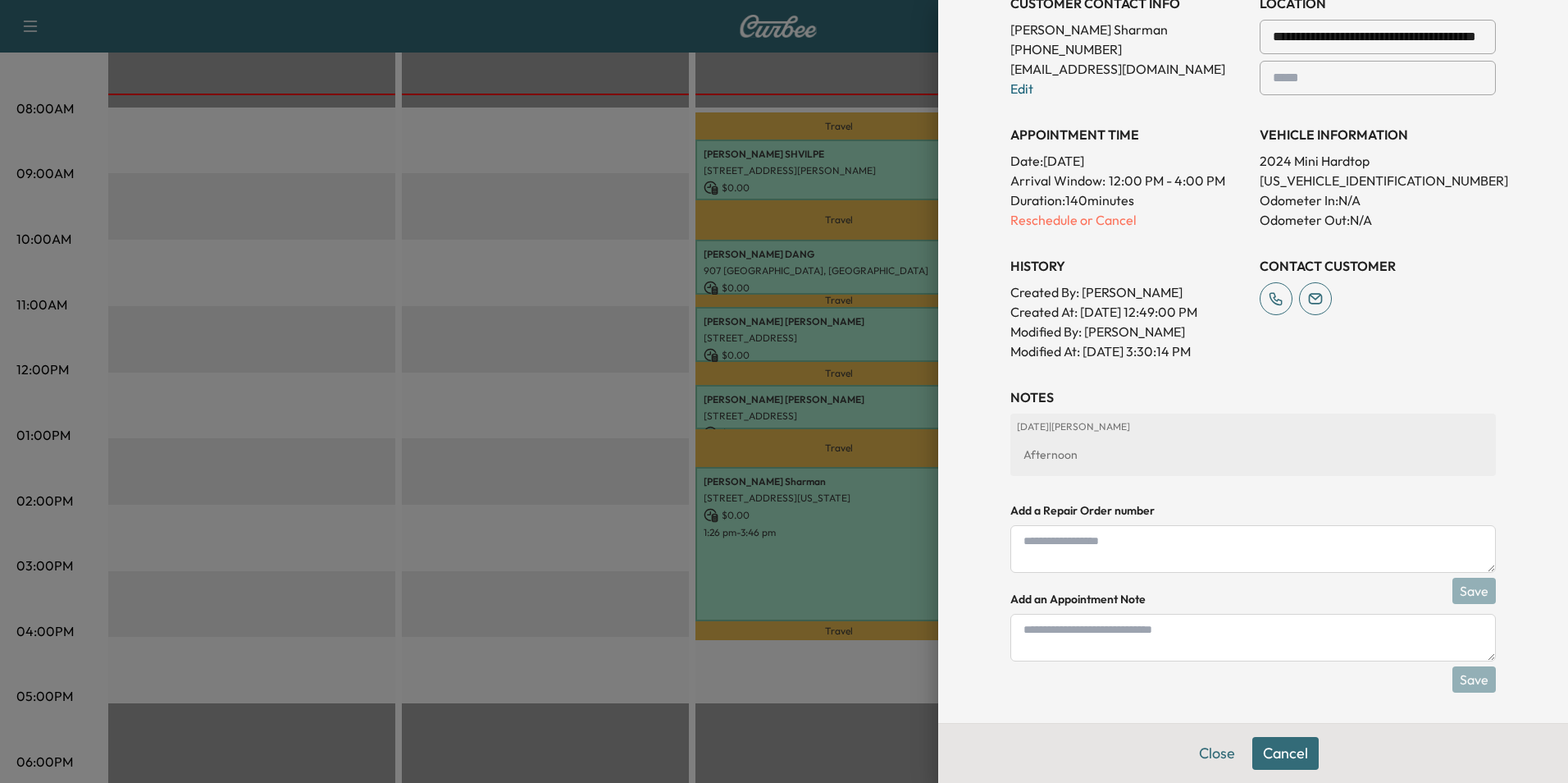
scroll to position [420, 0]
click at [1133, 641] on textarea at bounding box center [1253, 635] width 485 height 48
type textarea "******"
click at [1467, 675] on button "Save" at bounding box center [1475, 676] width 44 height 27
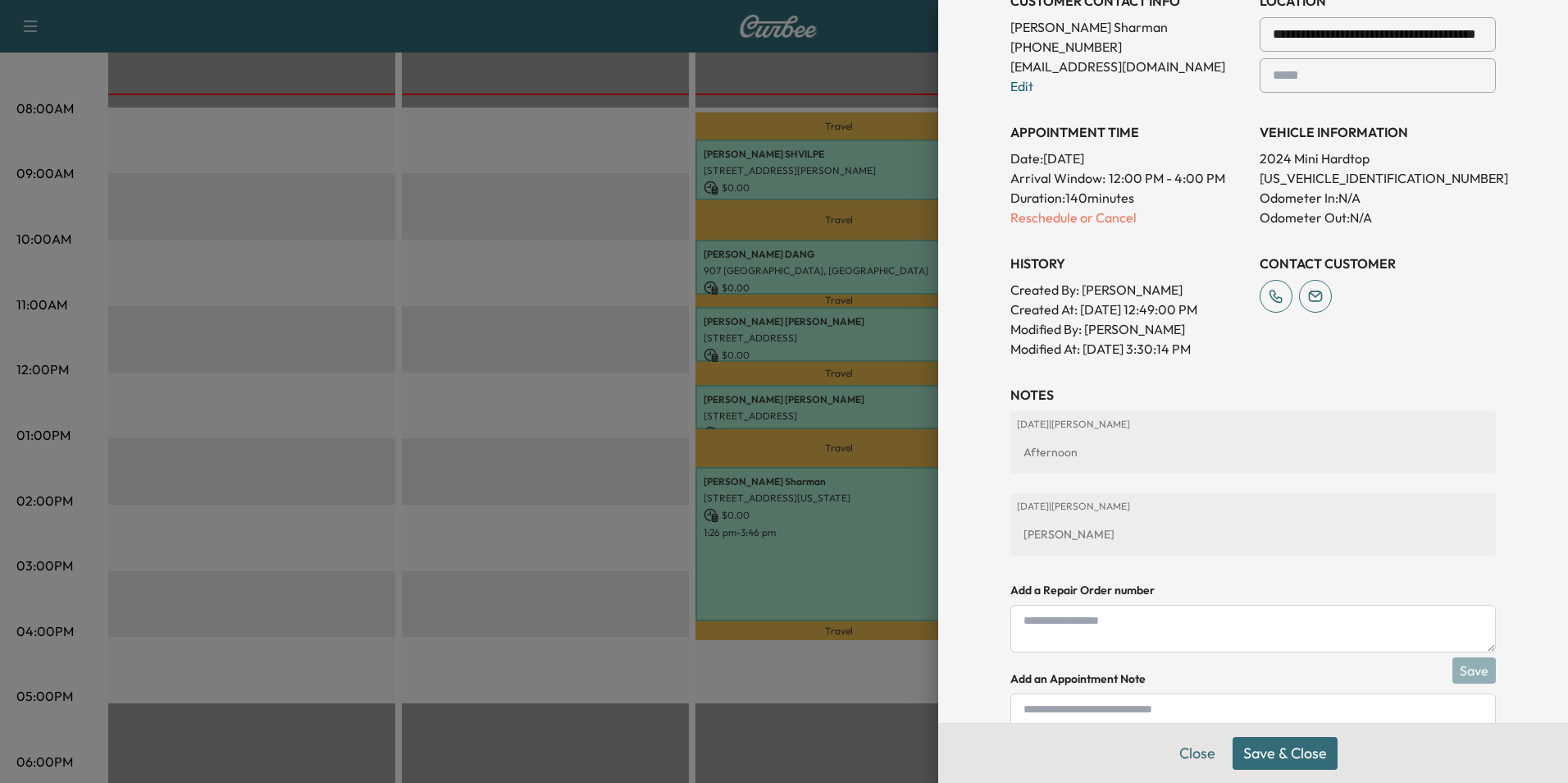
click at [1259, 756] on button "Save & Close" at bounding box center [1285, 753] width 105 height 32
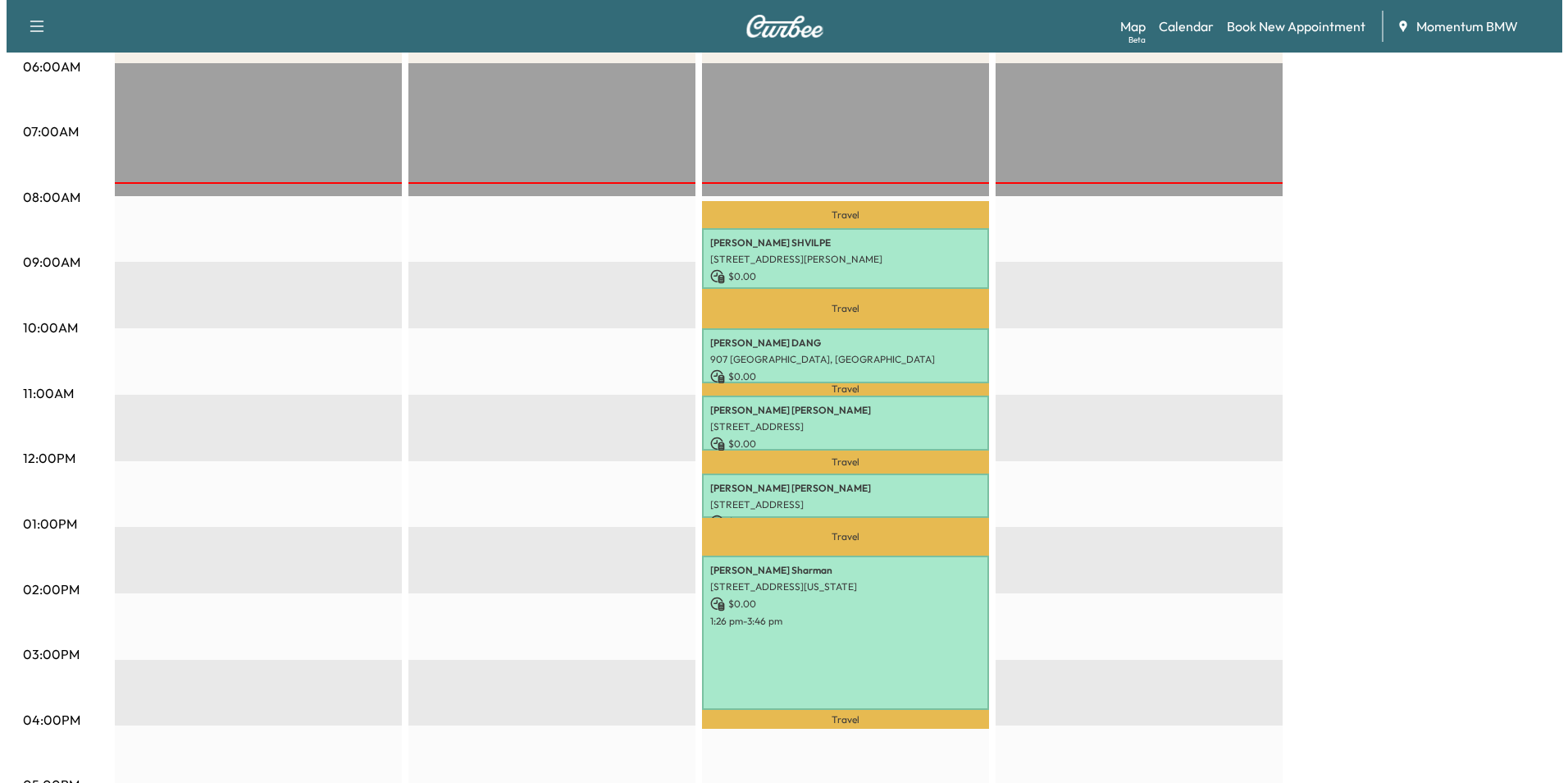
scroll to position [328, 0]
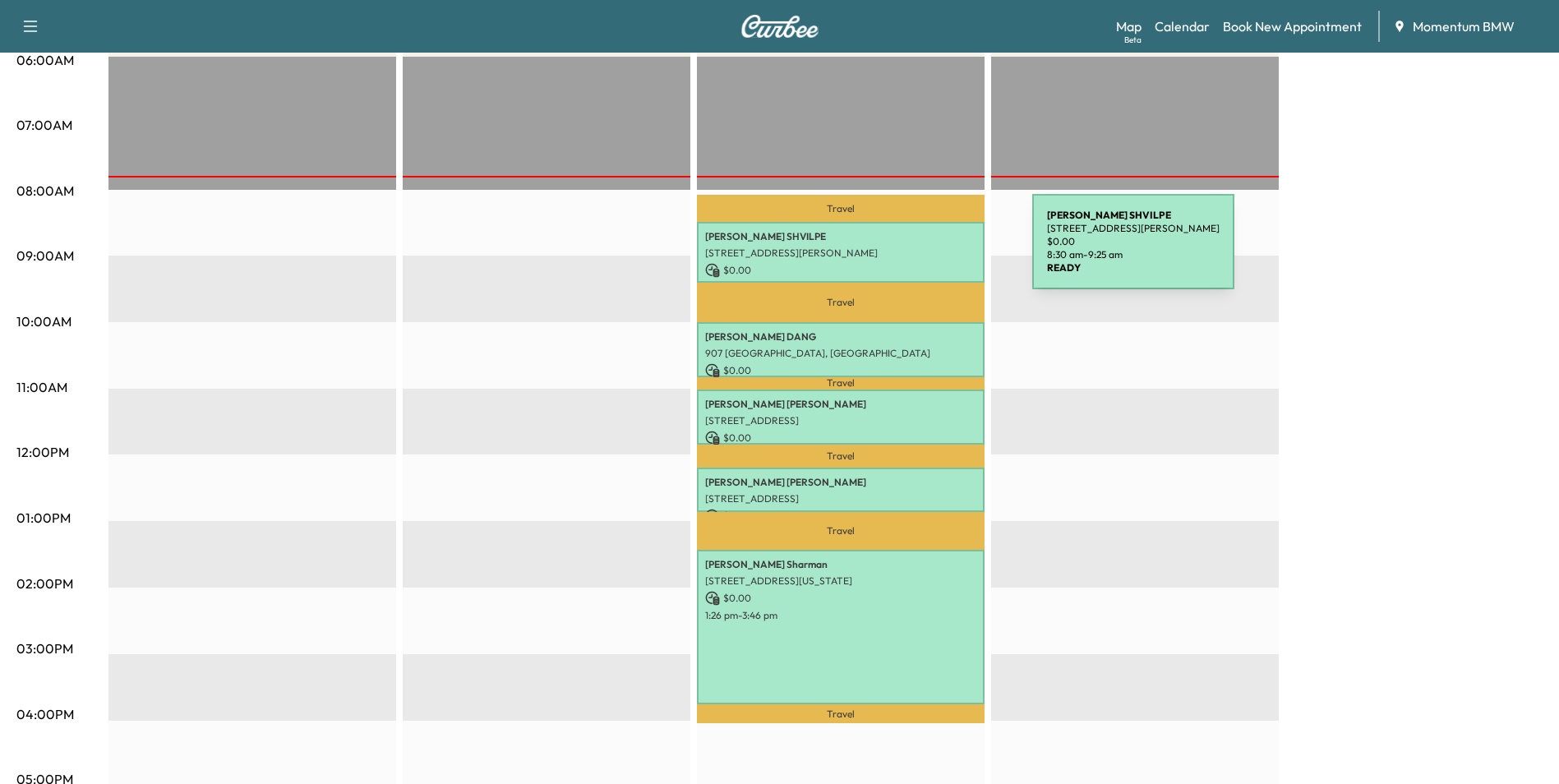
click at [909, 251] on p "[STREET_ADDRESS][PERSON_NAME]" at bounding box center [840, 253] width 272 height 13
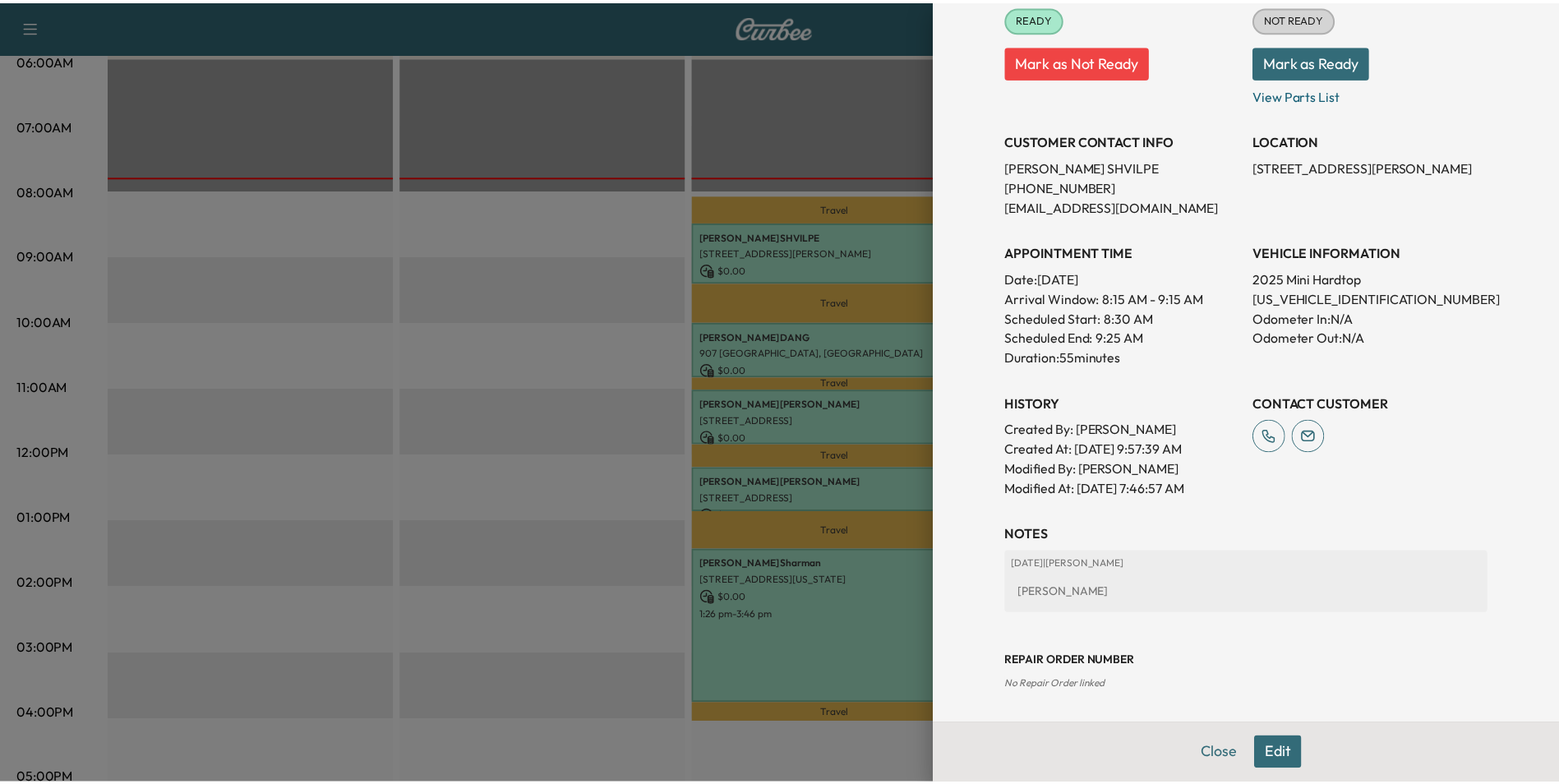
scroll to position [248, 0]
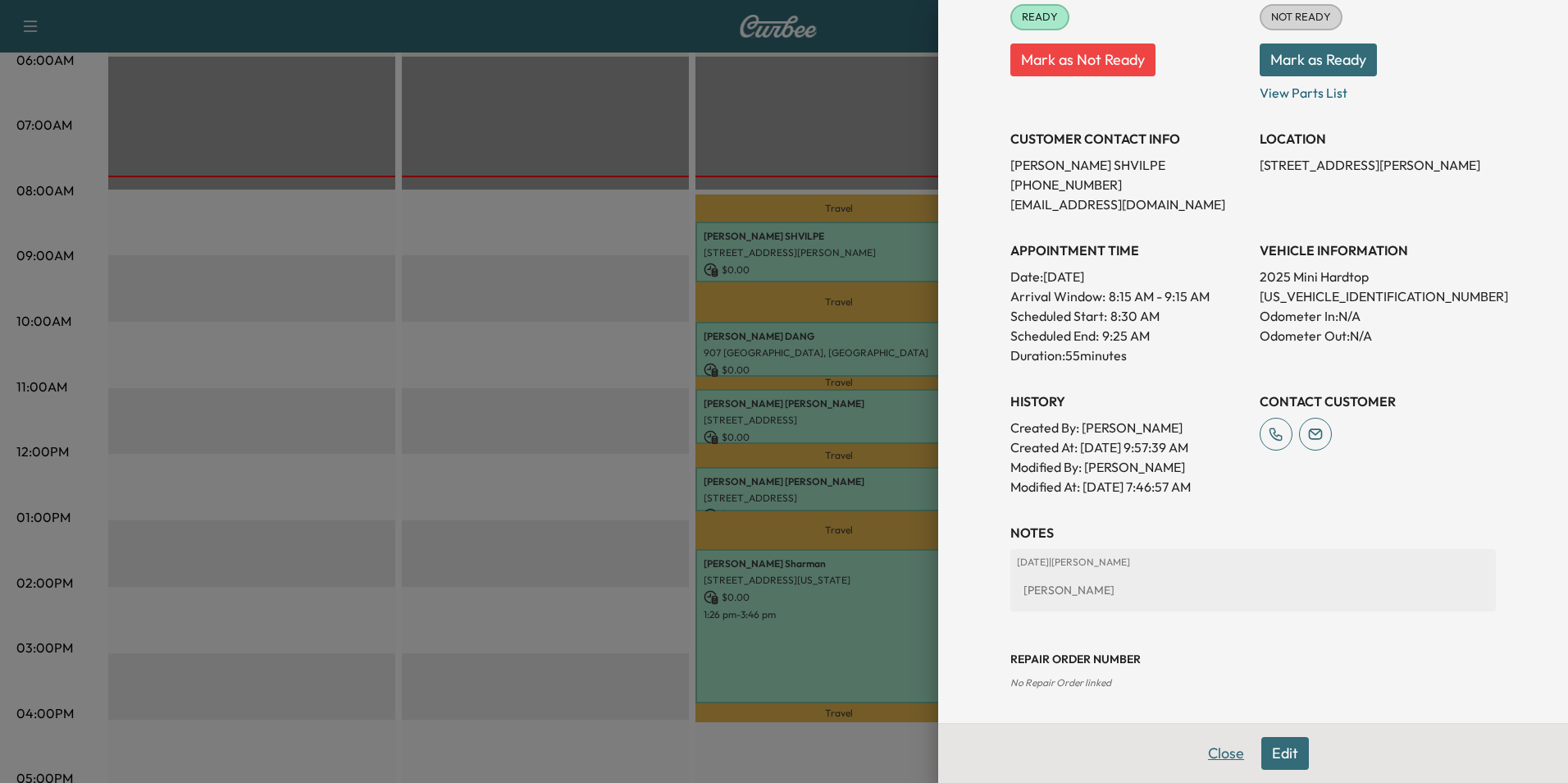
click at [1203, 747] on button "Close" at bounding box center [1226, 753] width 57 height 32
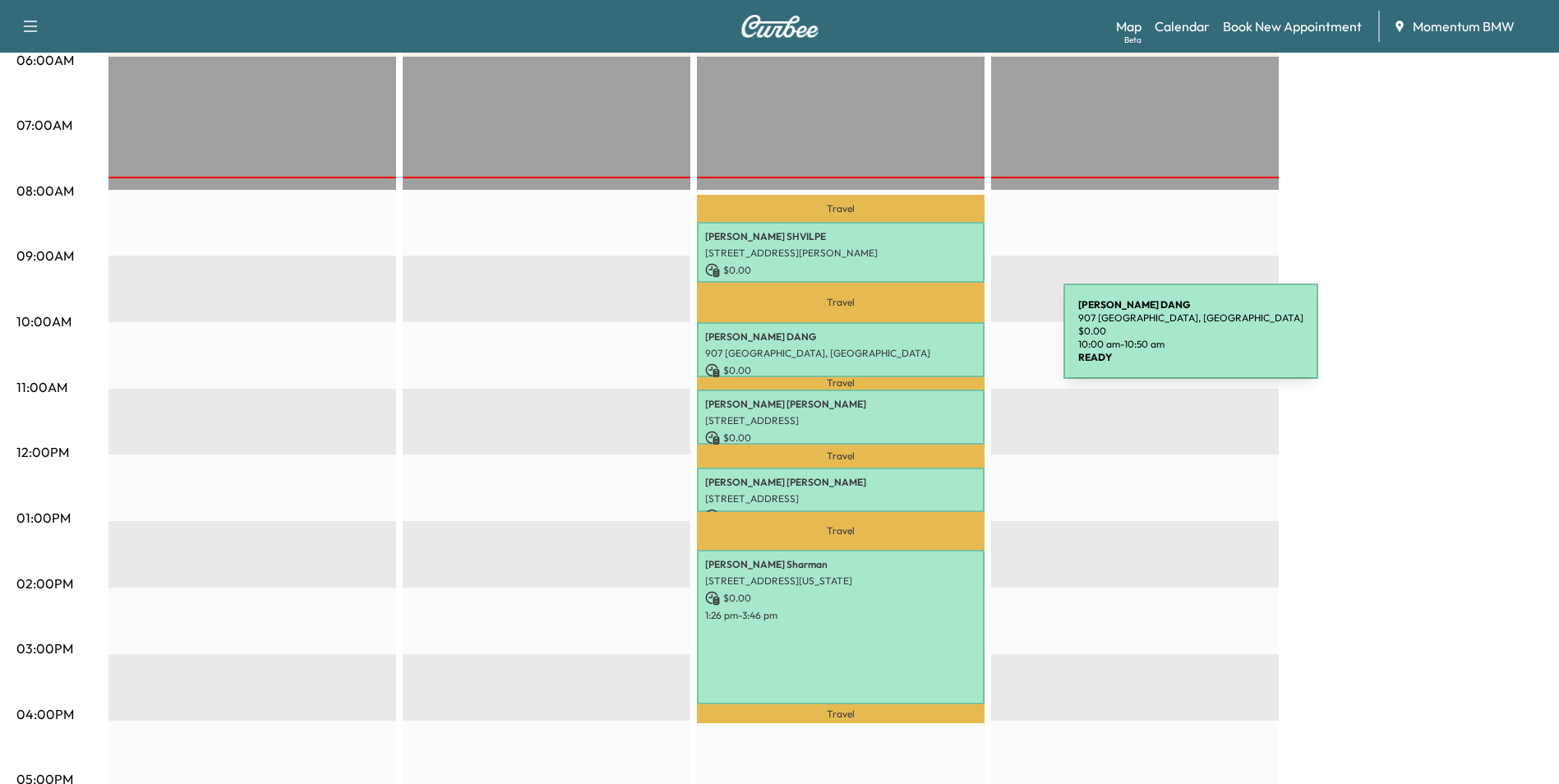
click at [940, 340] on div "[PERSON_NAME] 907 [GEOGRAPHIC_DATA], [GEOGRAPHIC_DATA] $ 0.00 10:00 am - 10:50 …" at bounding box center [840, 350] width 288 height 55
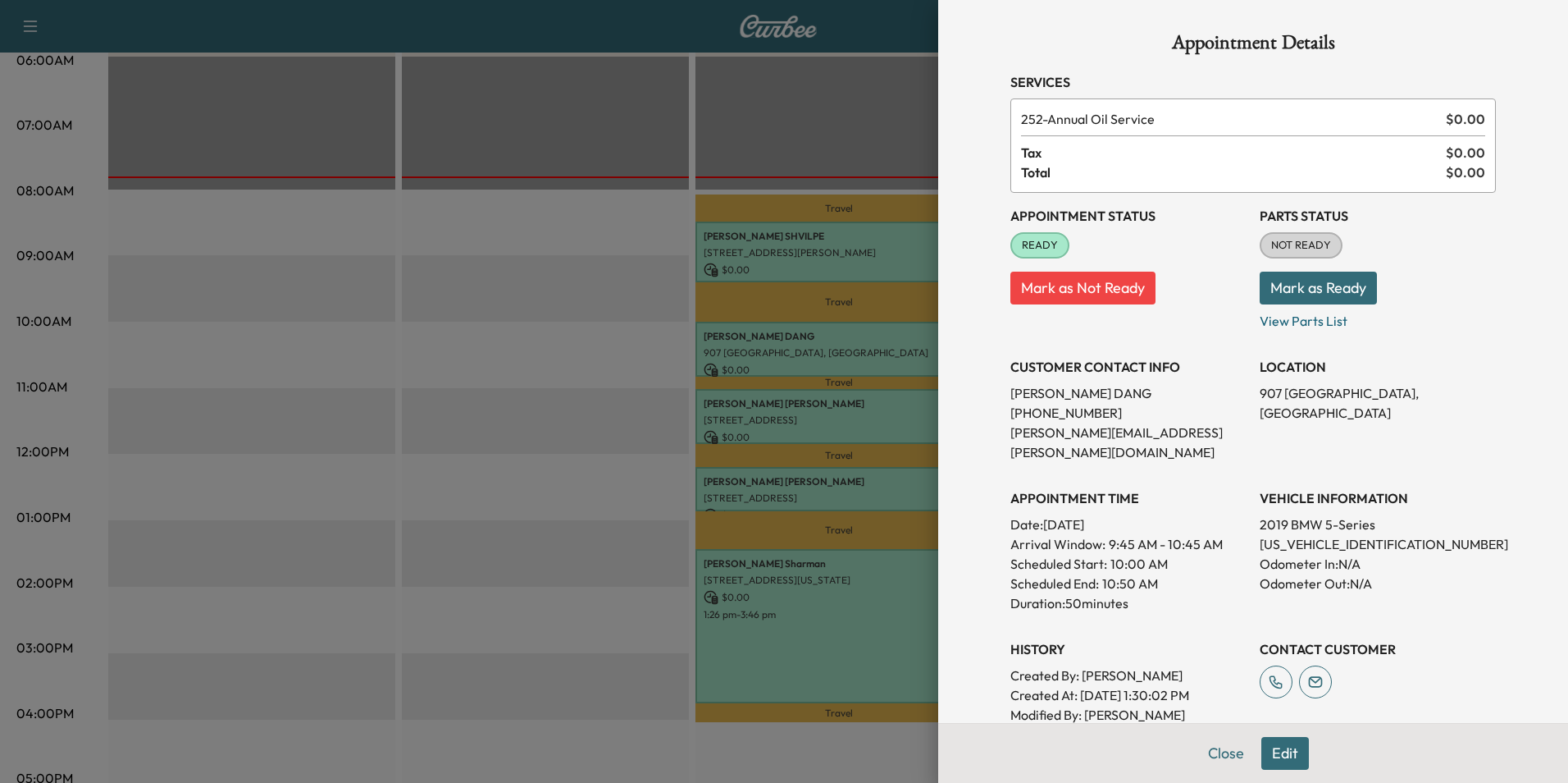
click at [1217, 750] on button "Close" at bounding box center [1226, 753] width 57 height 32
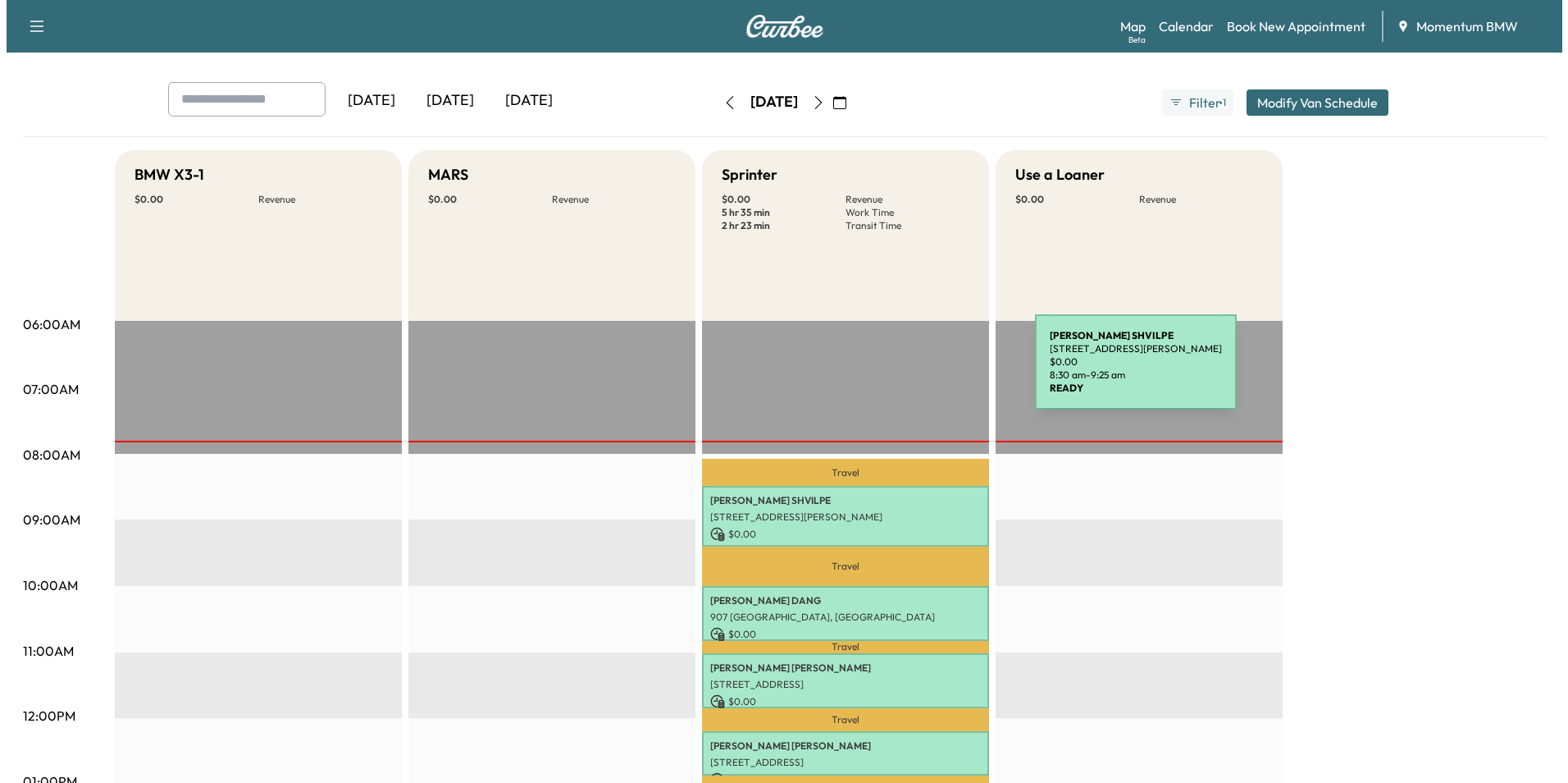
scroll to position [0, 0]
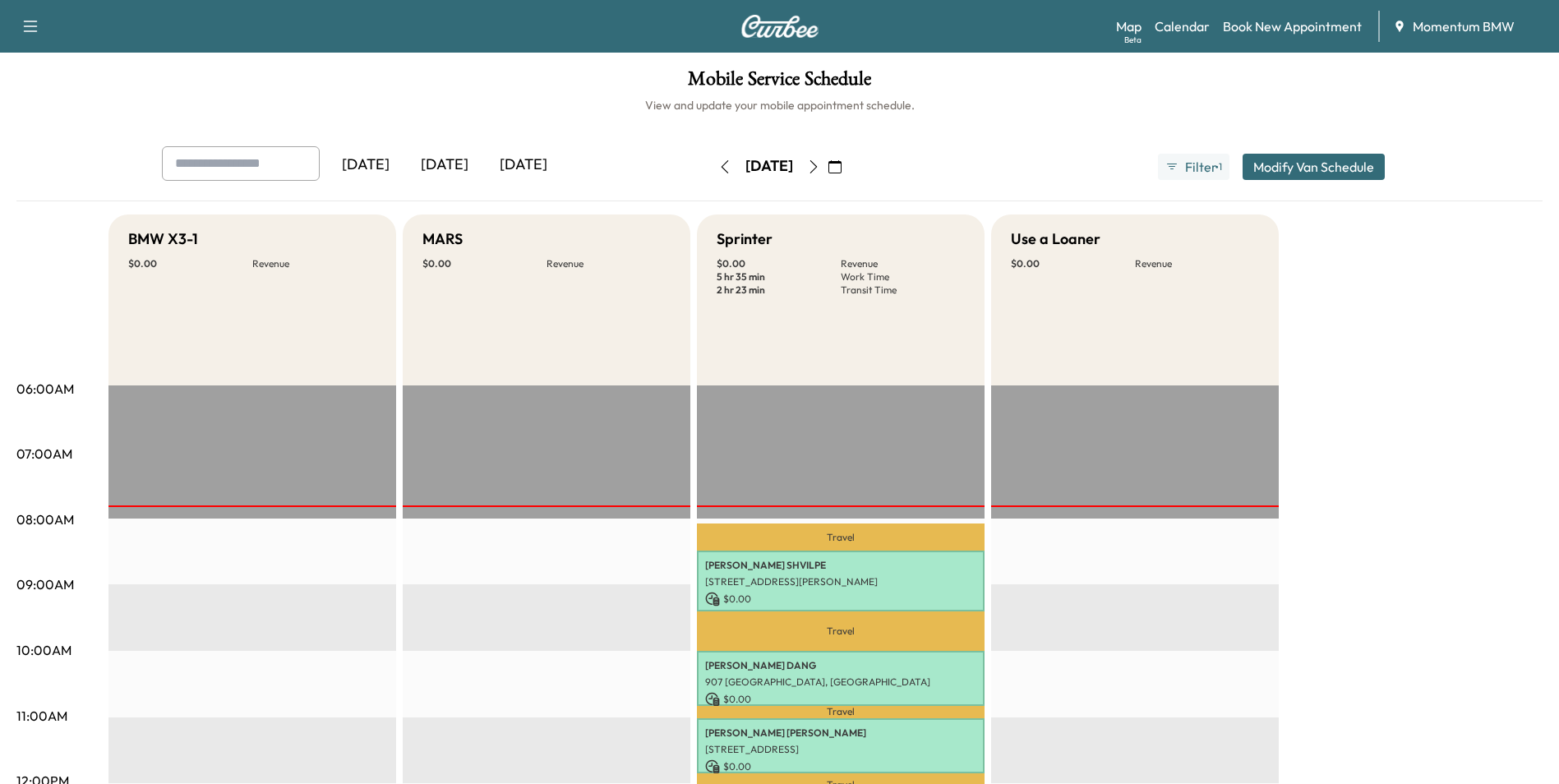
click at [719, 168] on icon "button" at bounding box center [725, 167] width 13 height 13
